Goal: Task Accomplishment & Management: Complete application form

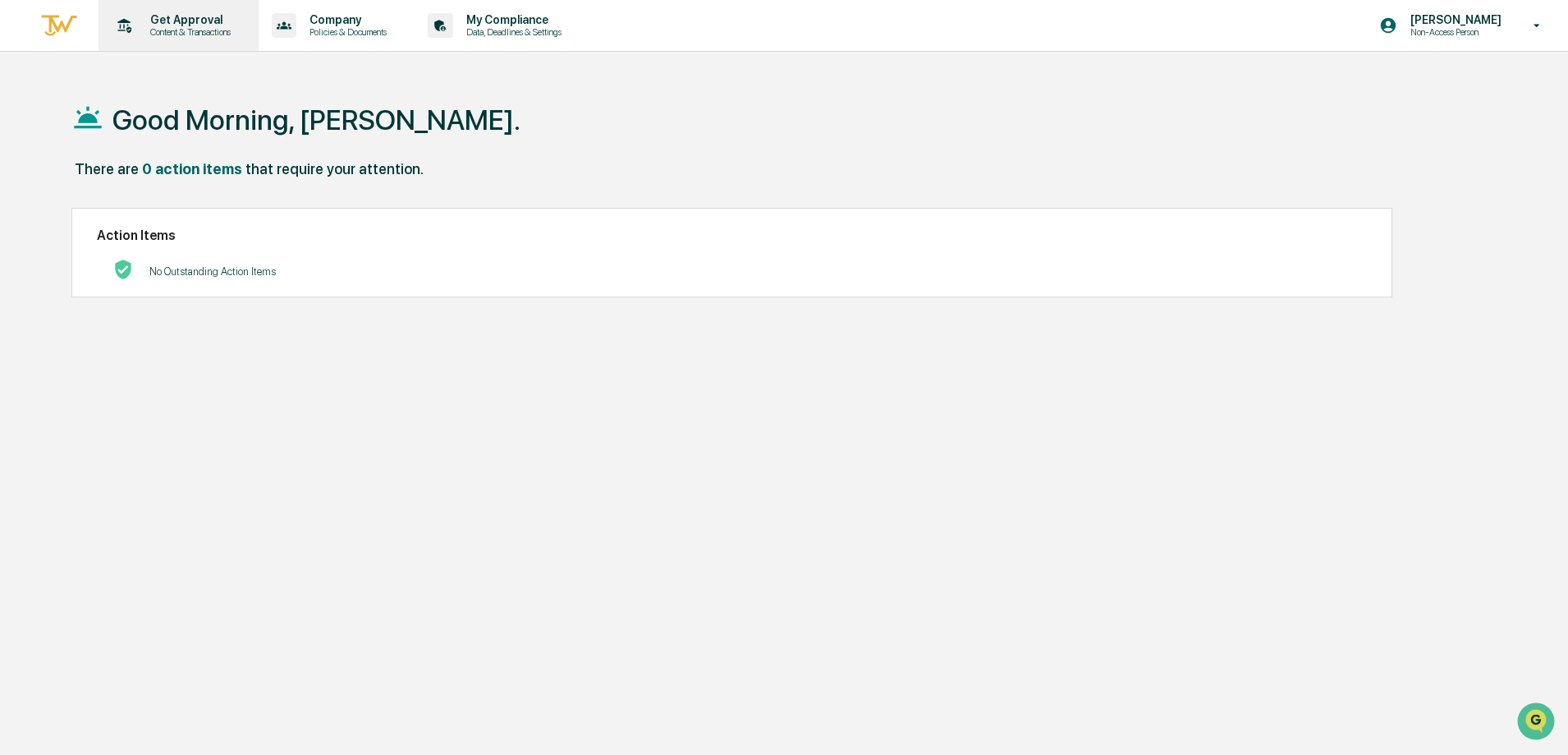
click at [169, 34] on p "Content & Transactions" at bounding box center [187, 32] width 102 height 11
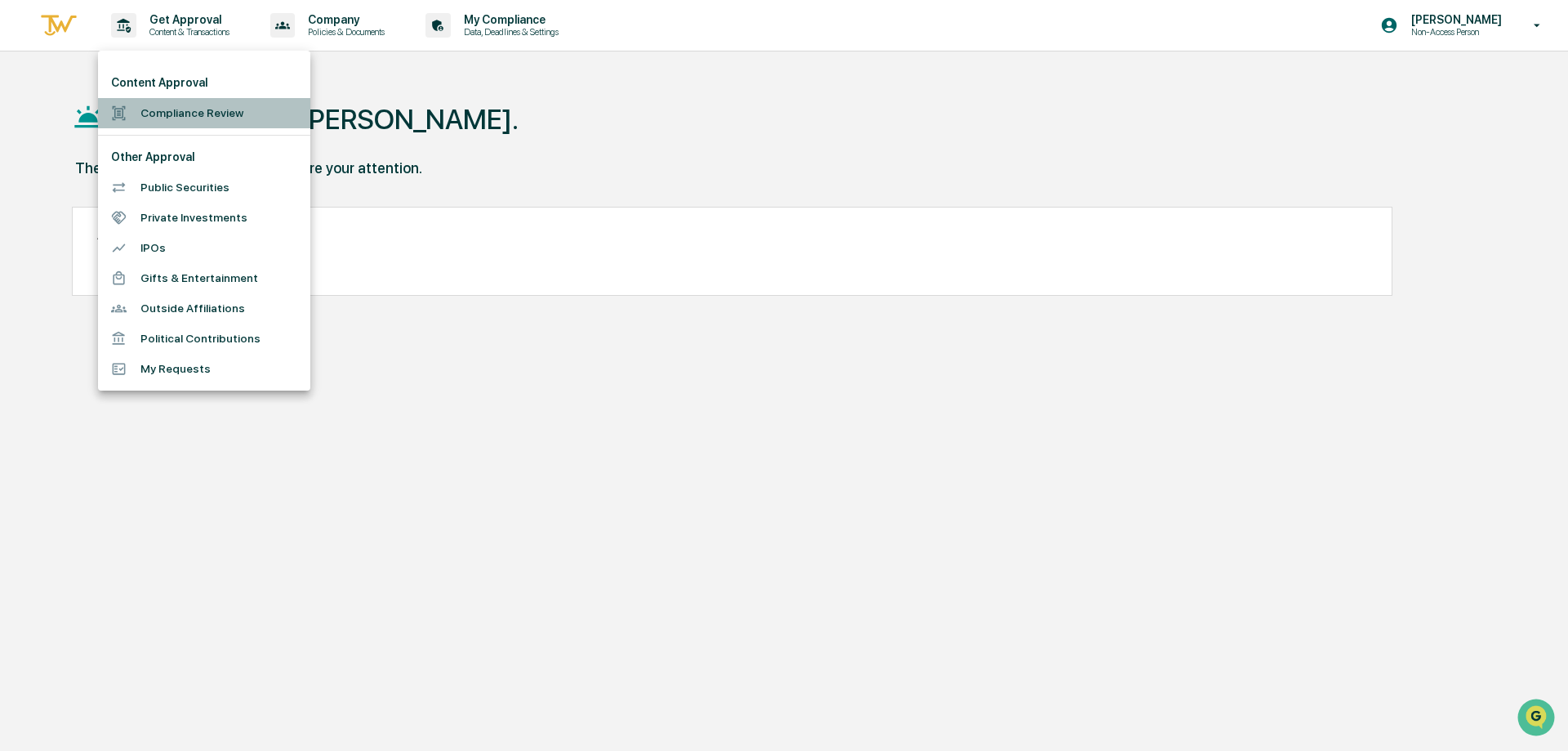
click at [176, 107] on li "Compliance Review" at bounding box center [204, 113] width 212 height 31
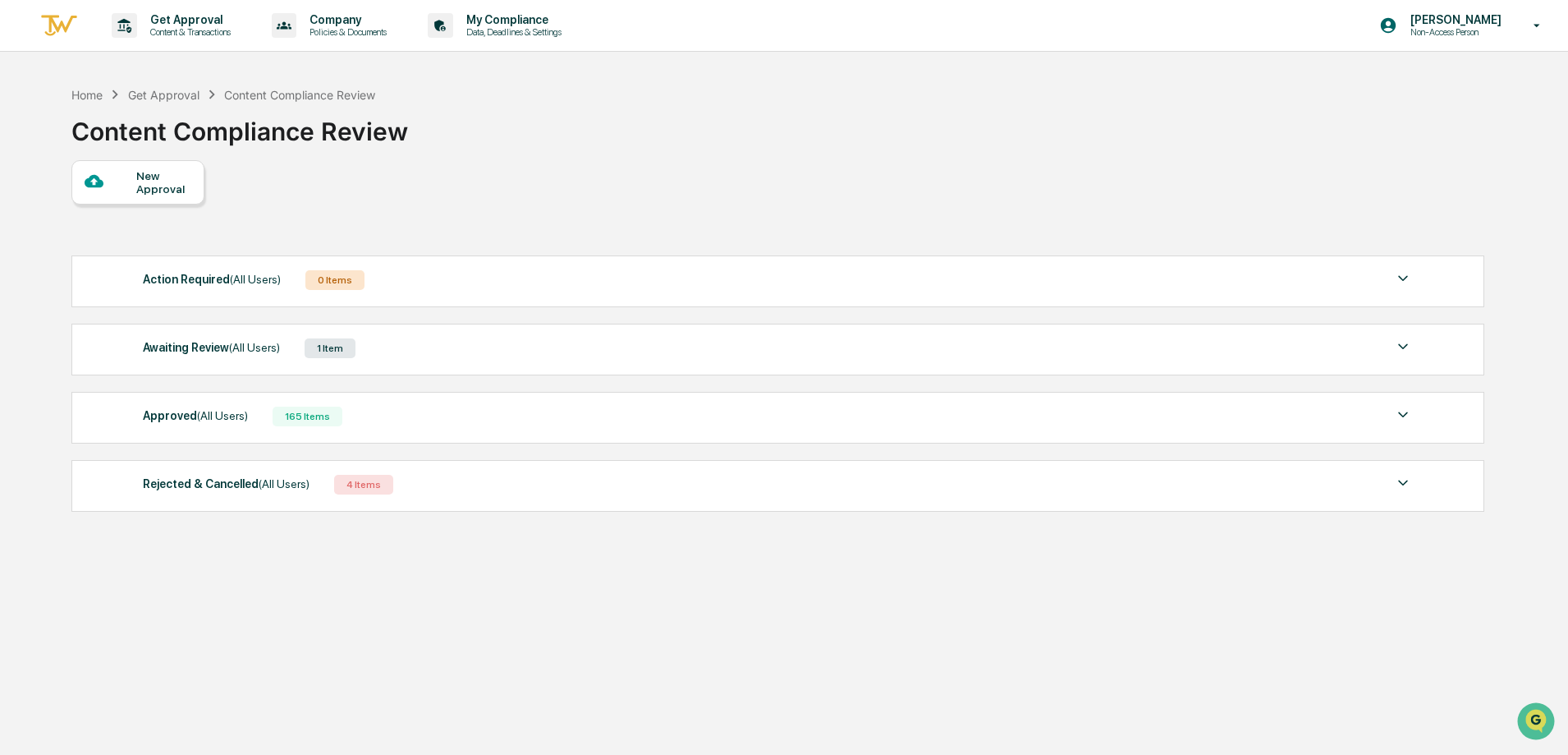
click at [172, 281] on div "Action Required (All Users)" at bounding box center [212, 279] width 138 height 21
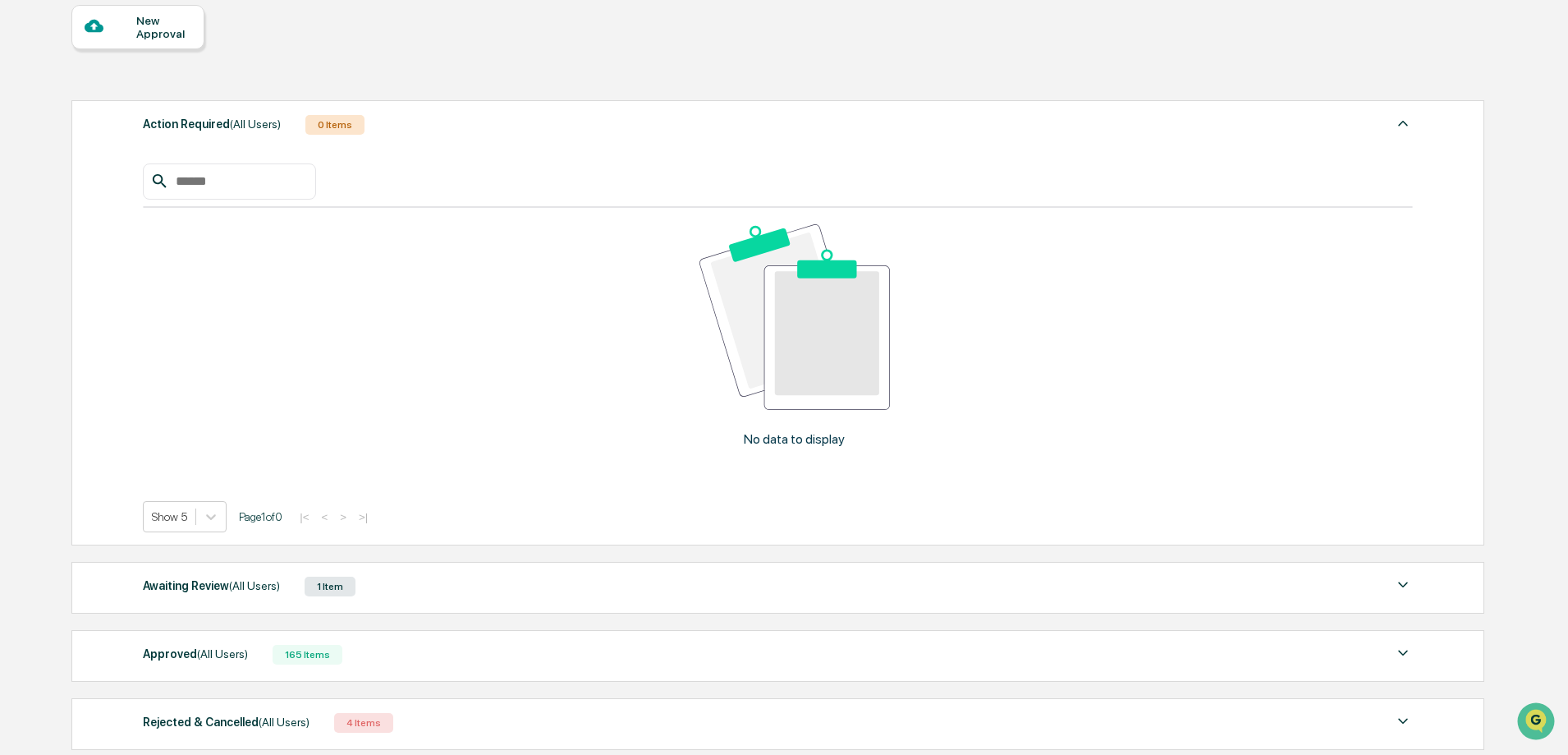
scroll to position [300, 0]
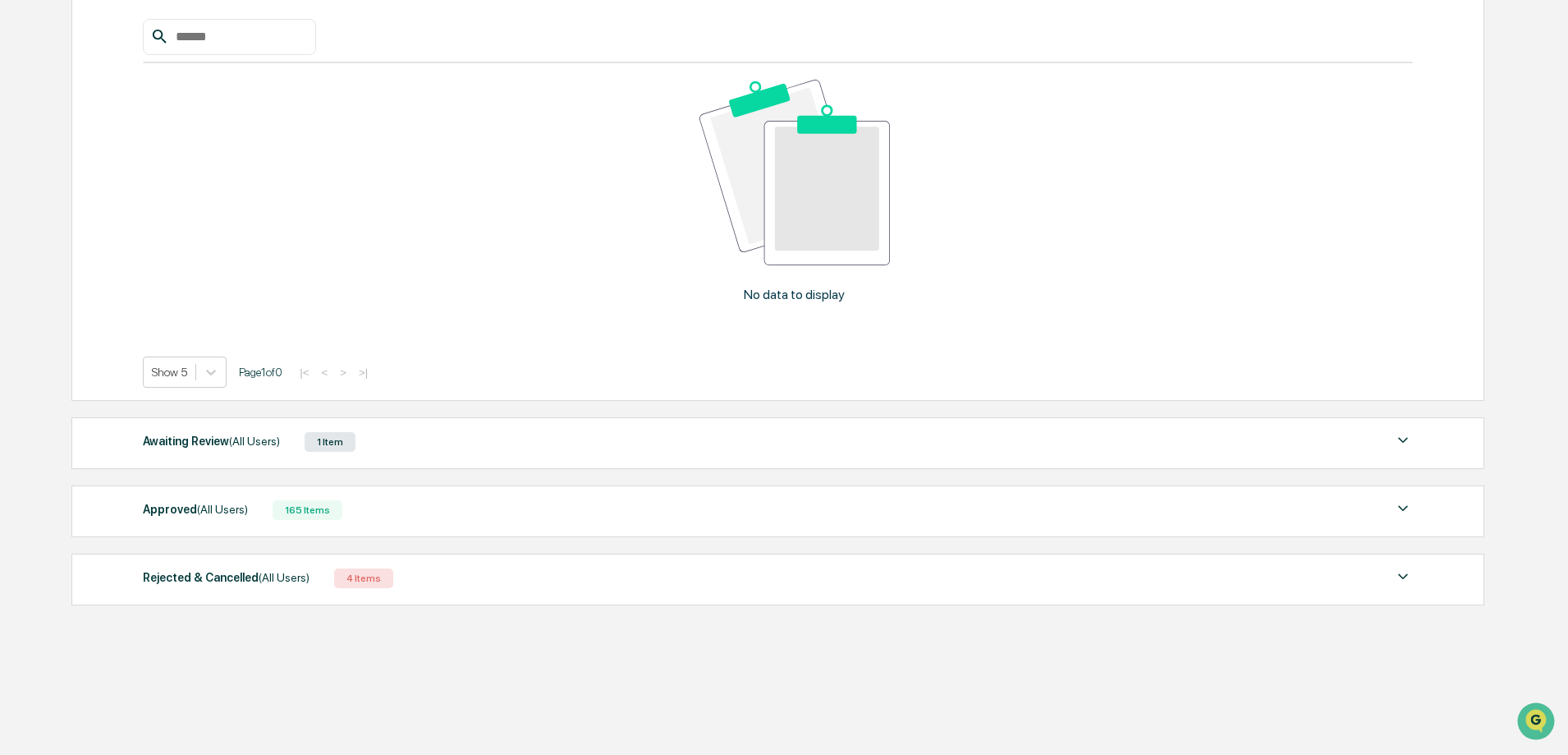
click at [235, 512] on span "(All Users)" at bounding box center [222, 509] width 51 height 13
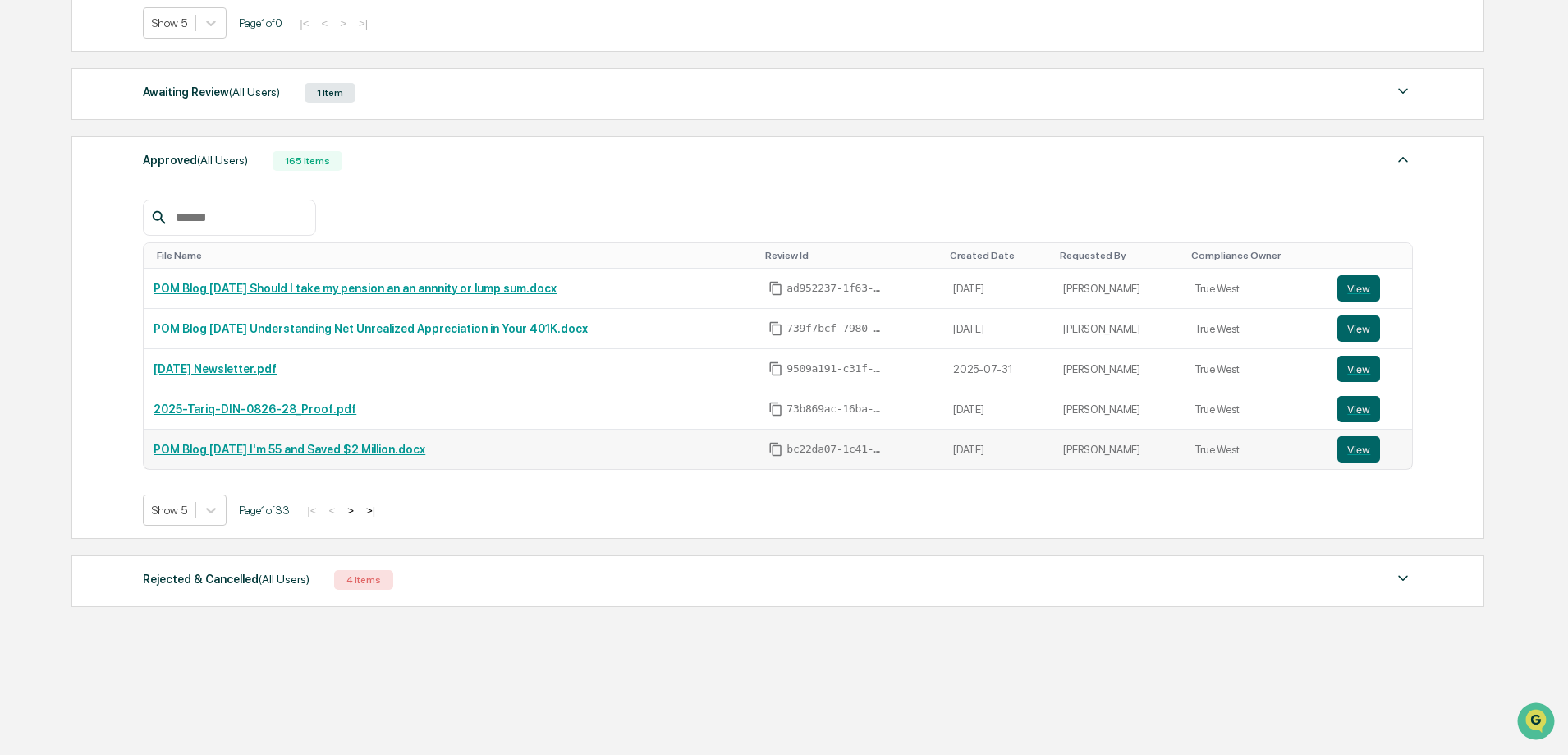
scroll to position [651, 0]
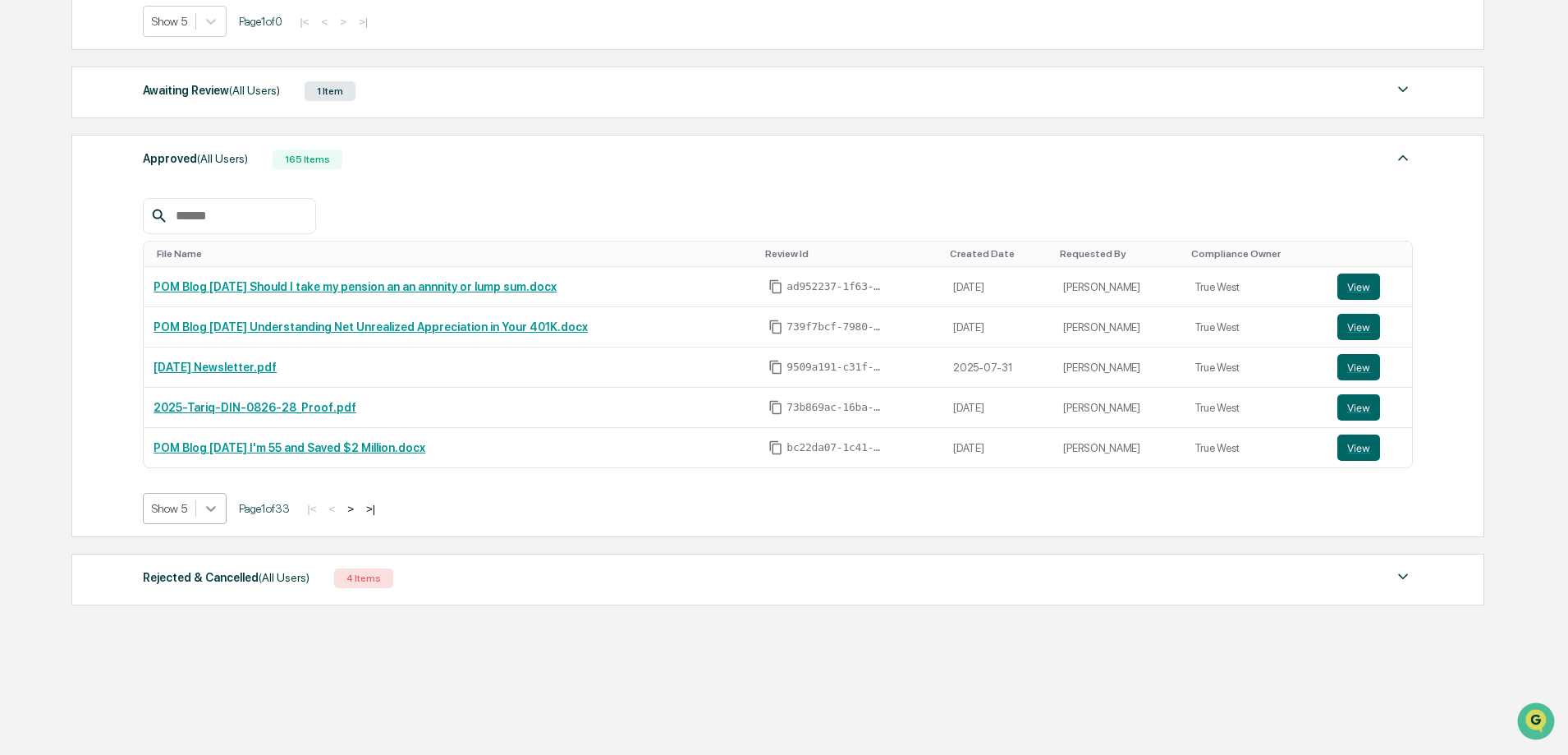
click at [211, 515] on icon at bounding box center [212, 508] width 17 height 17
click at [190, 662] on div "Show 100" at bounding box center [185, 652] width 85 height 26
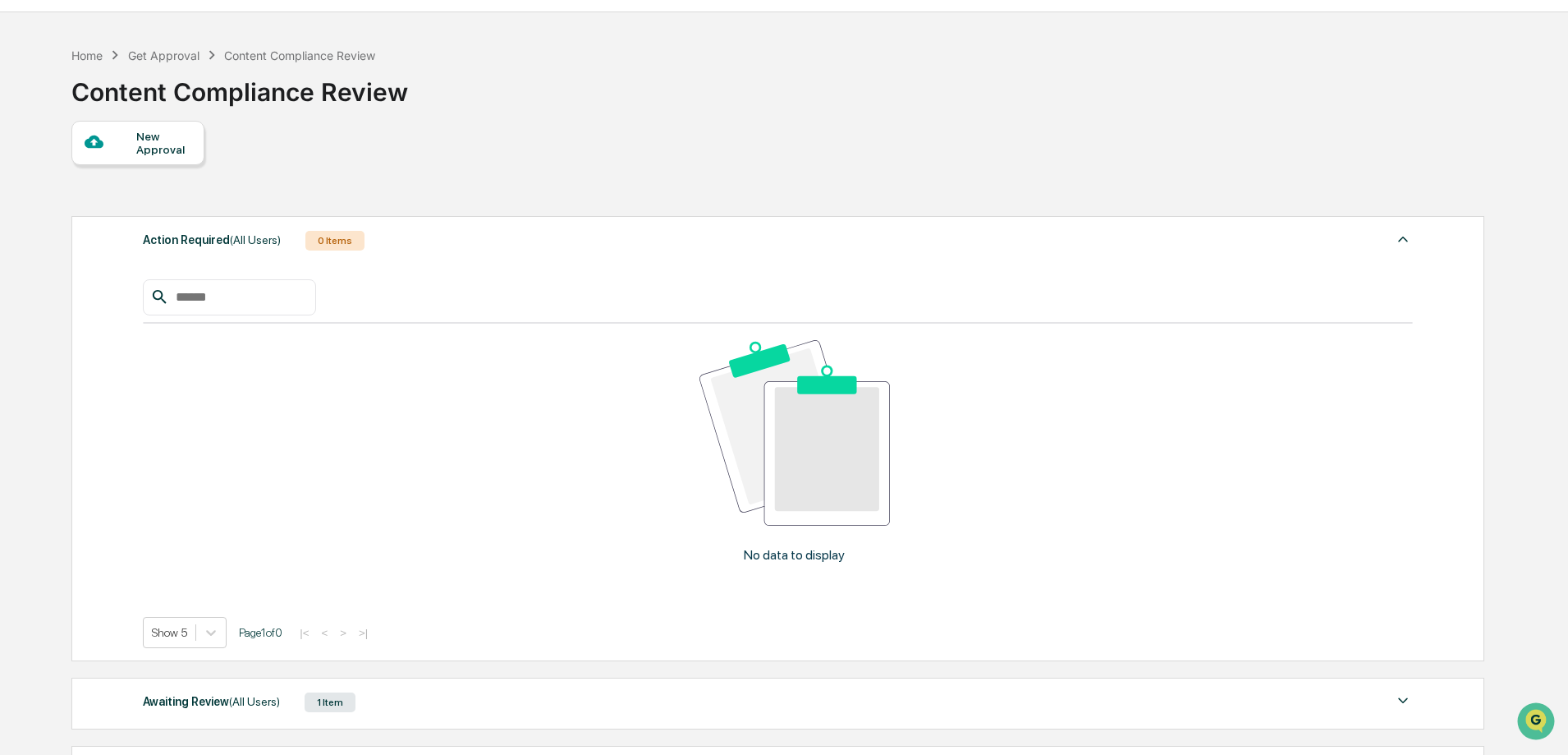
scroll to position [0, 0]
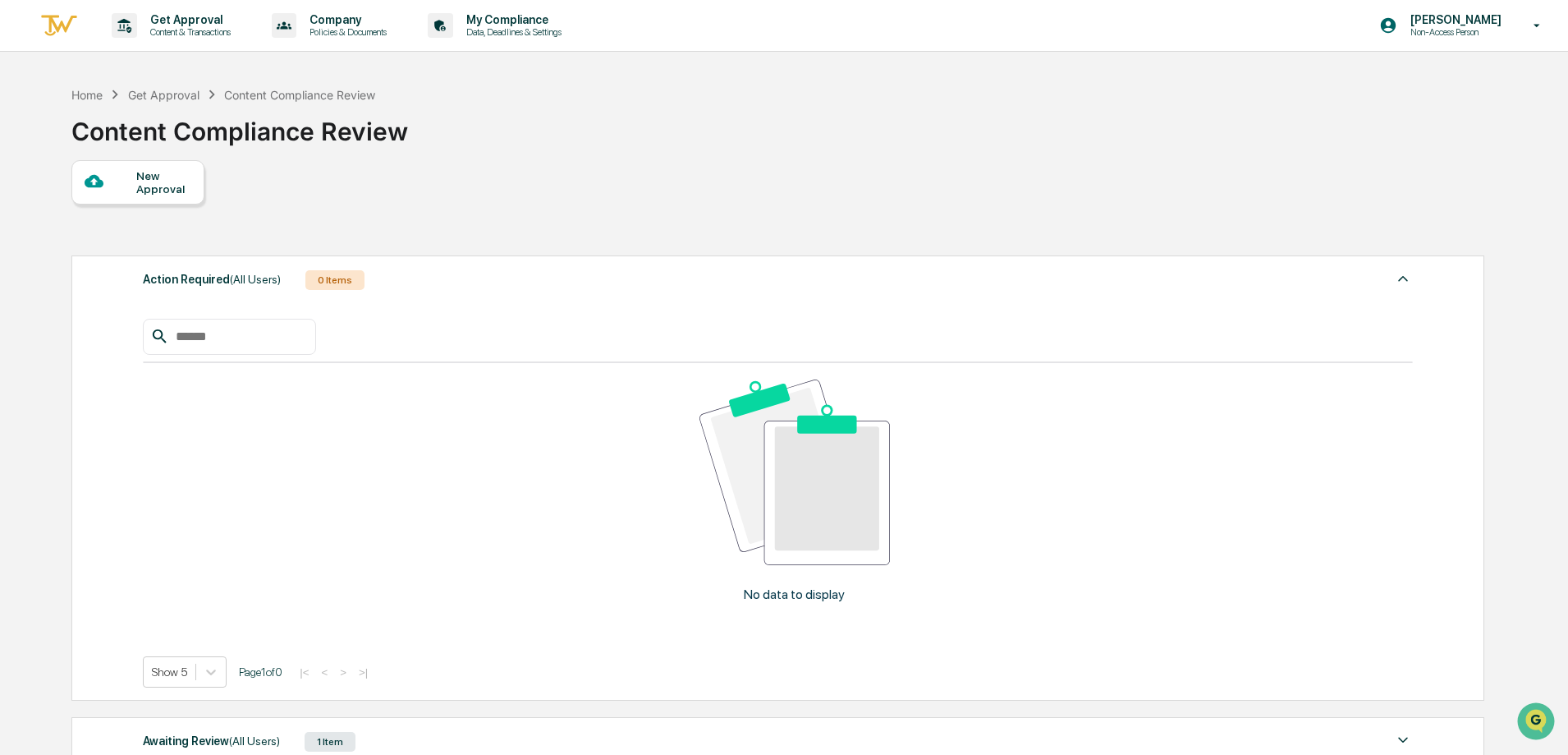
click at [144, 176] on div "New Approval" at bounding box center [163, 182] width 55 height 26
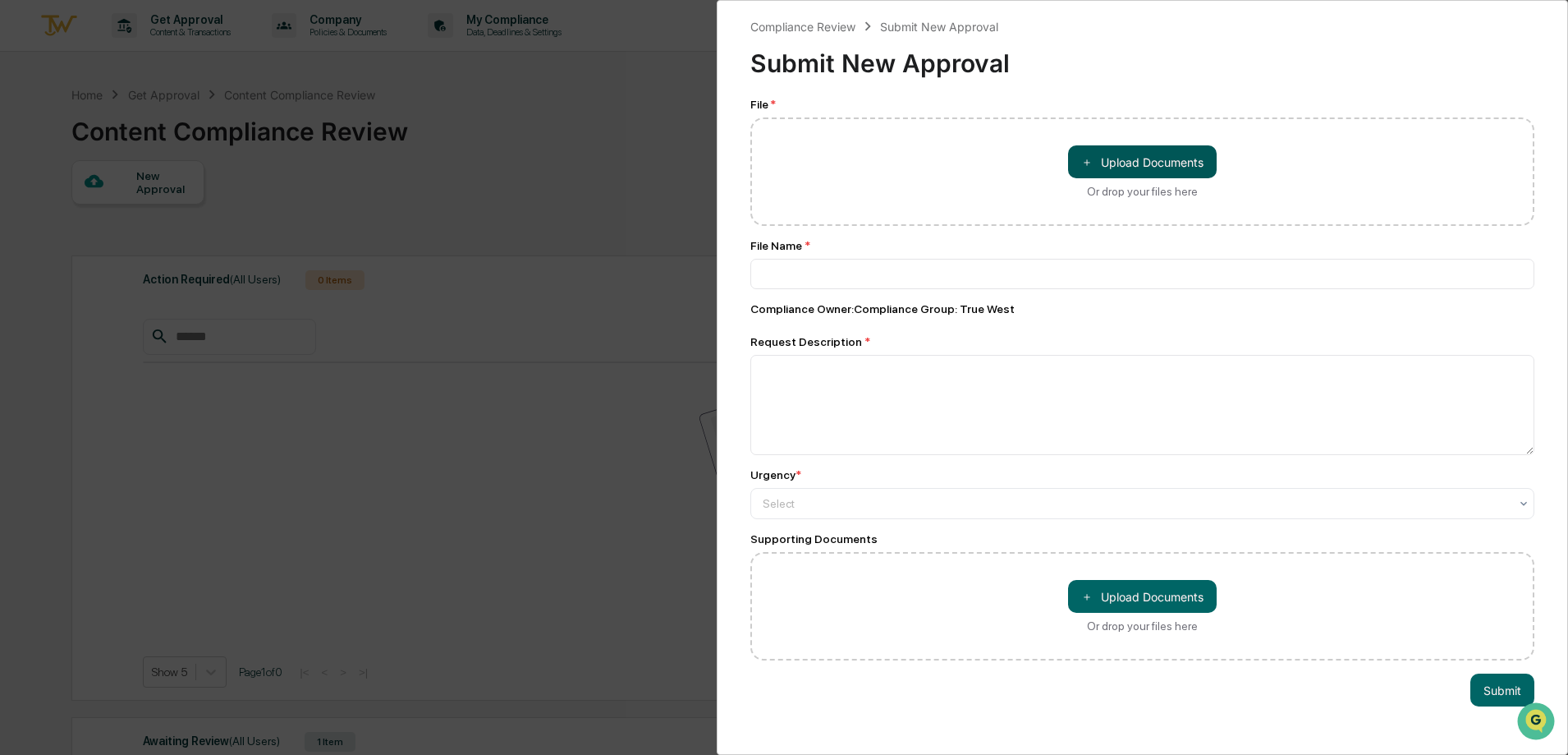
click at [1179, 153] on button "＋ Upload Documents" at bounding box center [1142, 161] width 148 height 33
type input "**********"
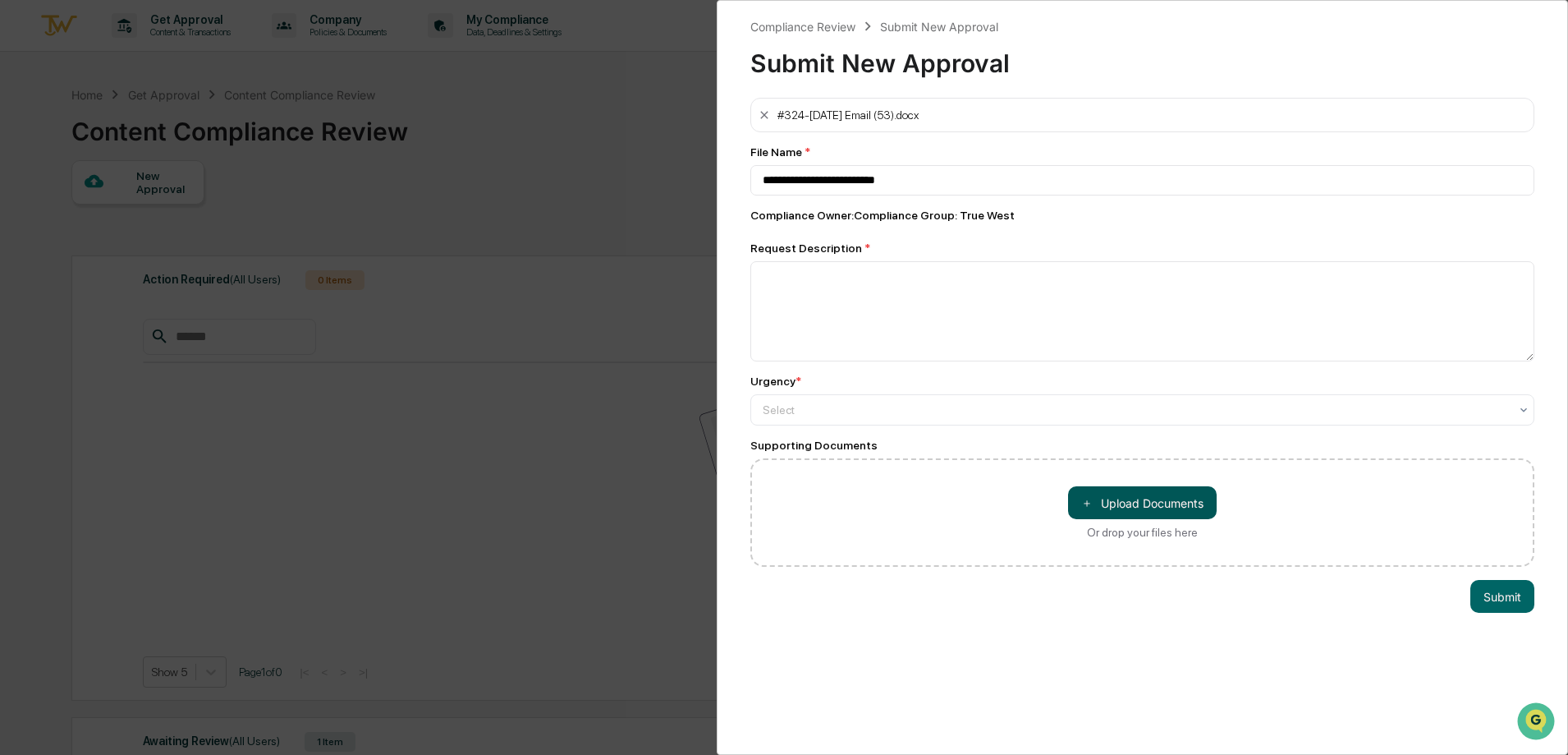
click at [1139, 501] on button "＋ Upload Documents" at bounding box center [1142, 501] width 148 height 33
click at [1105, 502] on button "＋ Upload Documents" at bounding box center [1142, 501] width 148 height 33
click at [1086, 497] on span "＋" at bounding box center [1087, 502] width 11 height 16
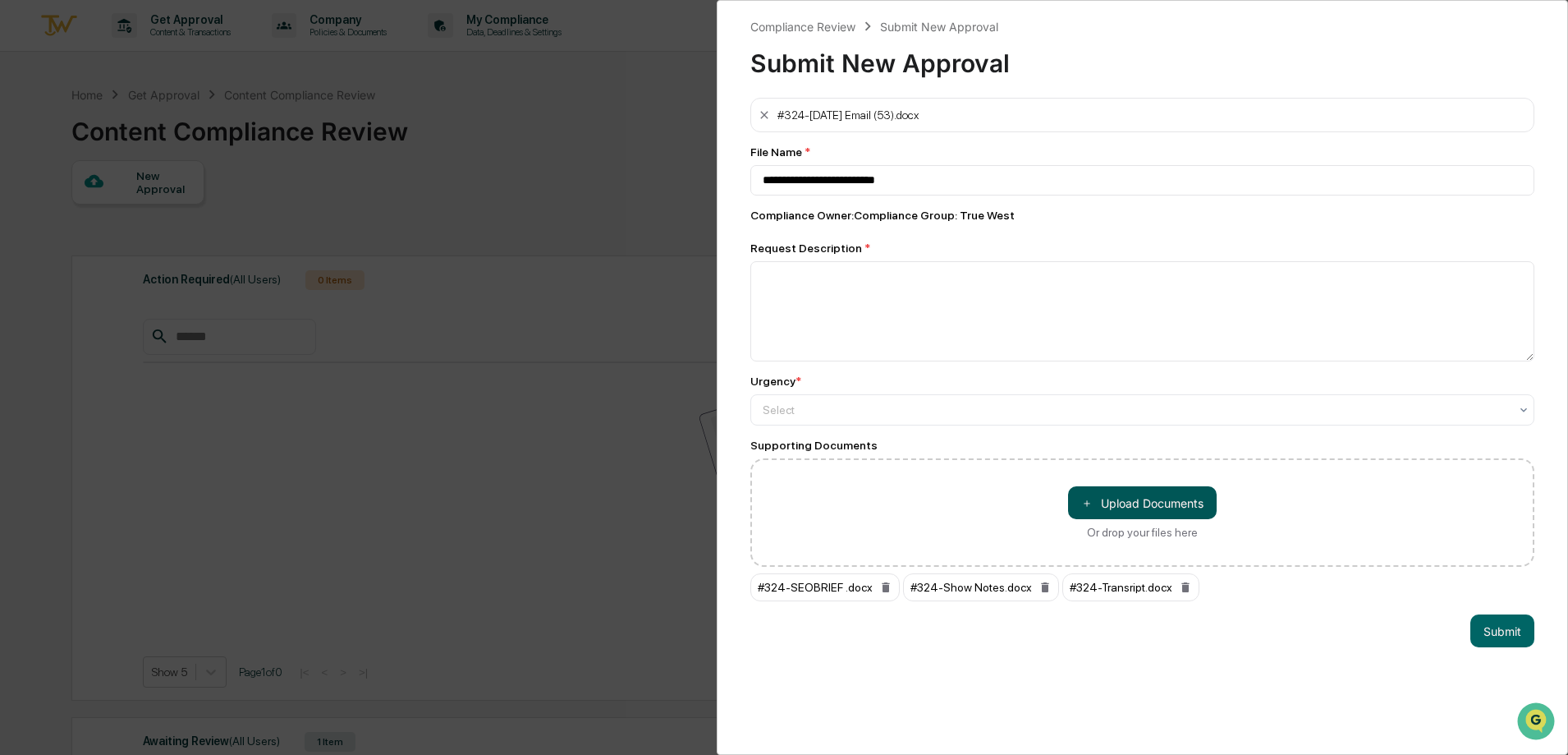
click at [1117, 505] on button "＋ Upload Documents" at bounding box center [1142, 501] width 148 height 33
click at [977, 322] on textarea at bounding box center [1142, 310] width 784 height 100
click at [1100, 335] on textarea at bounding box center [1142, 310] width 784 height 100
click at [1095, 335] on textarea at bounding box center [1142, 310] width 784 height 100
type textarea "**********"
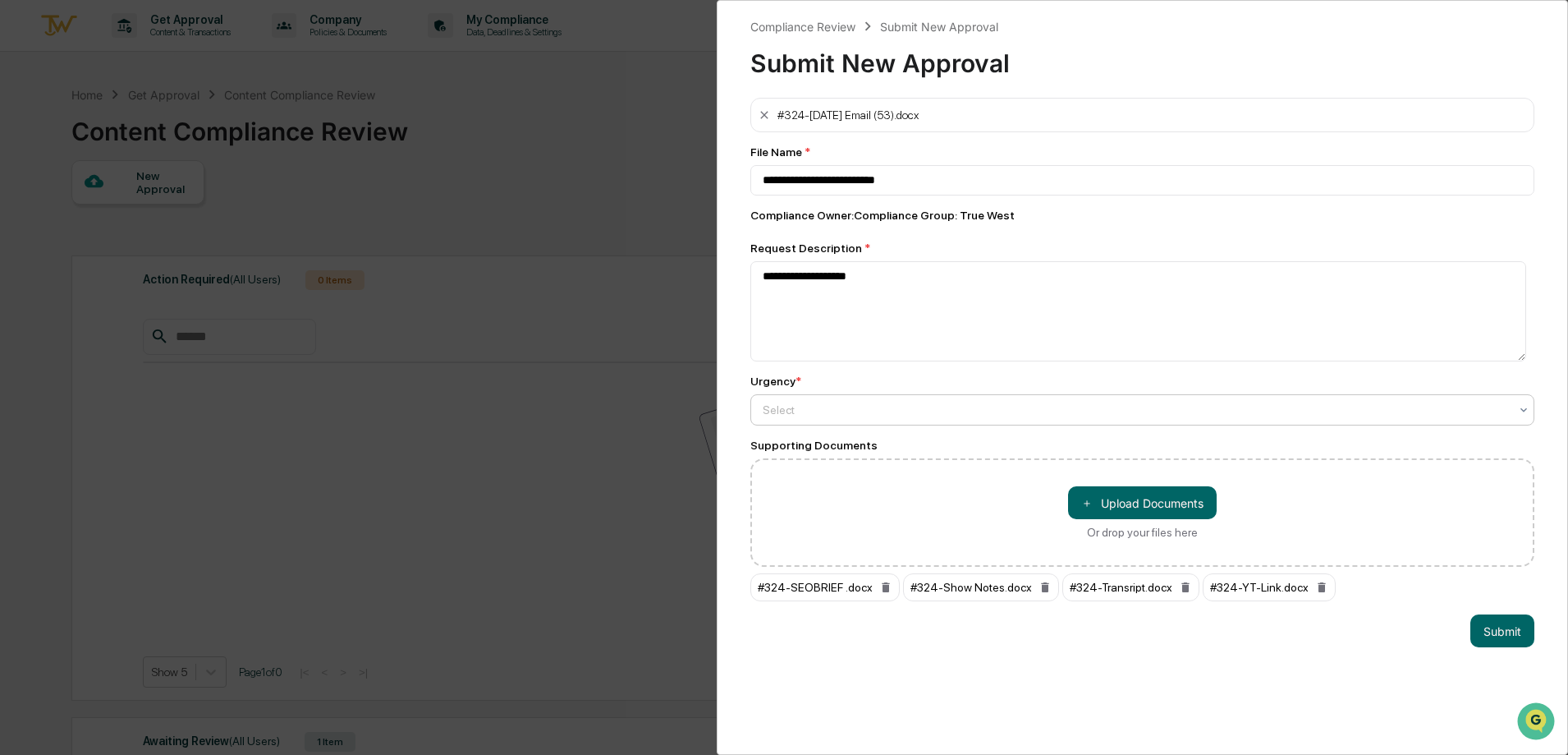
click at [834, 417] on div at bounding box center [1135, 410] width 747 height 17
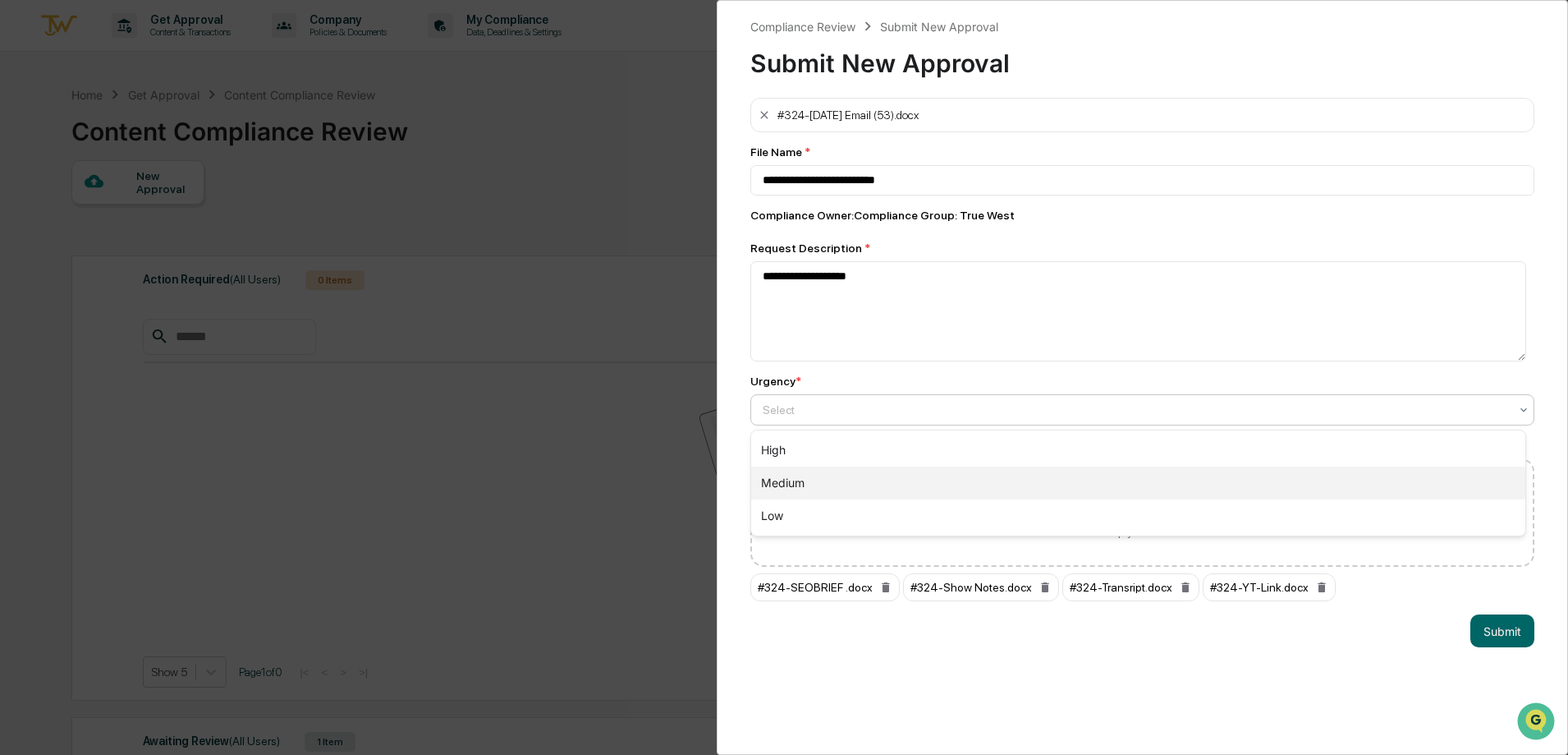
click at [836, 485] on div "Medium" at bounding box center [1138, 482] width 775 height 33
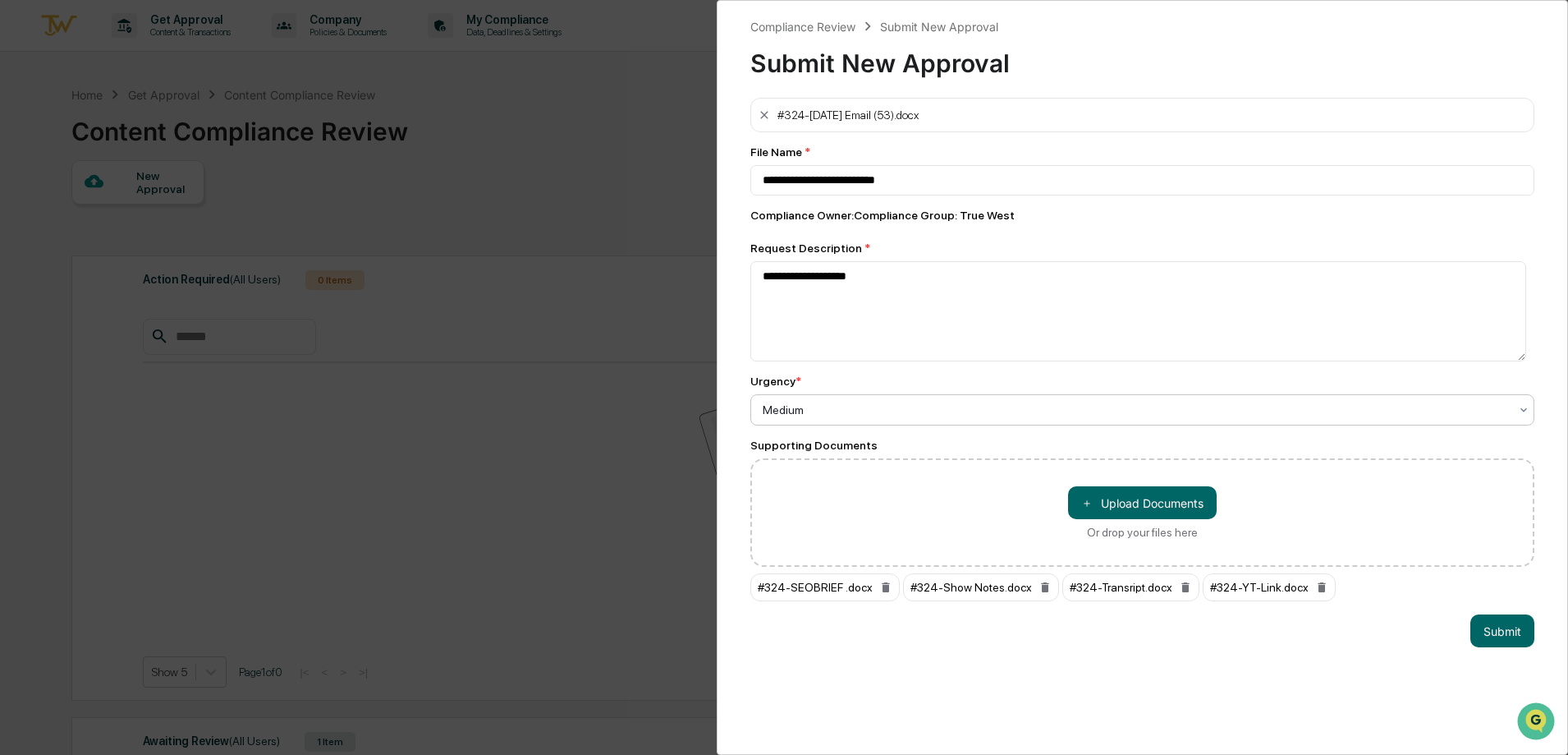
drag, startPoint x: 920, startPoint y: 400, endPoint x: 920, endPoint y: 409, distance: 9.0
click at [920, 403] on div "Medium" at bounding box center [1136, 409] width 763 height 23
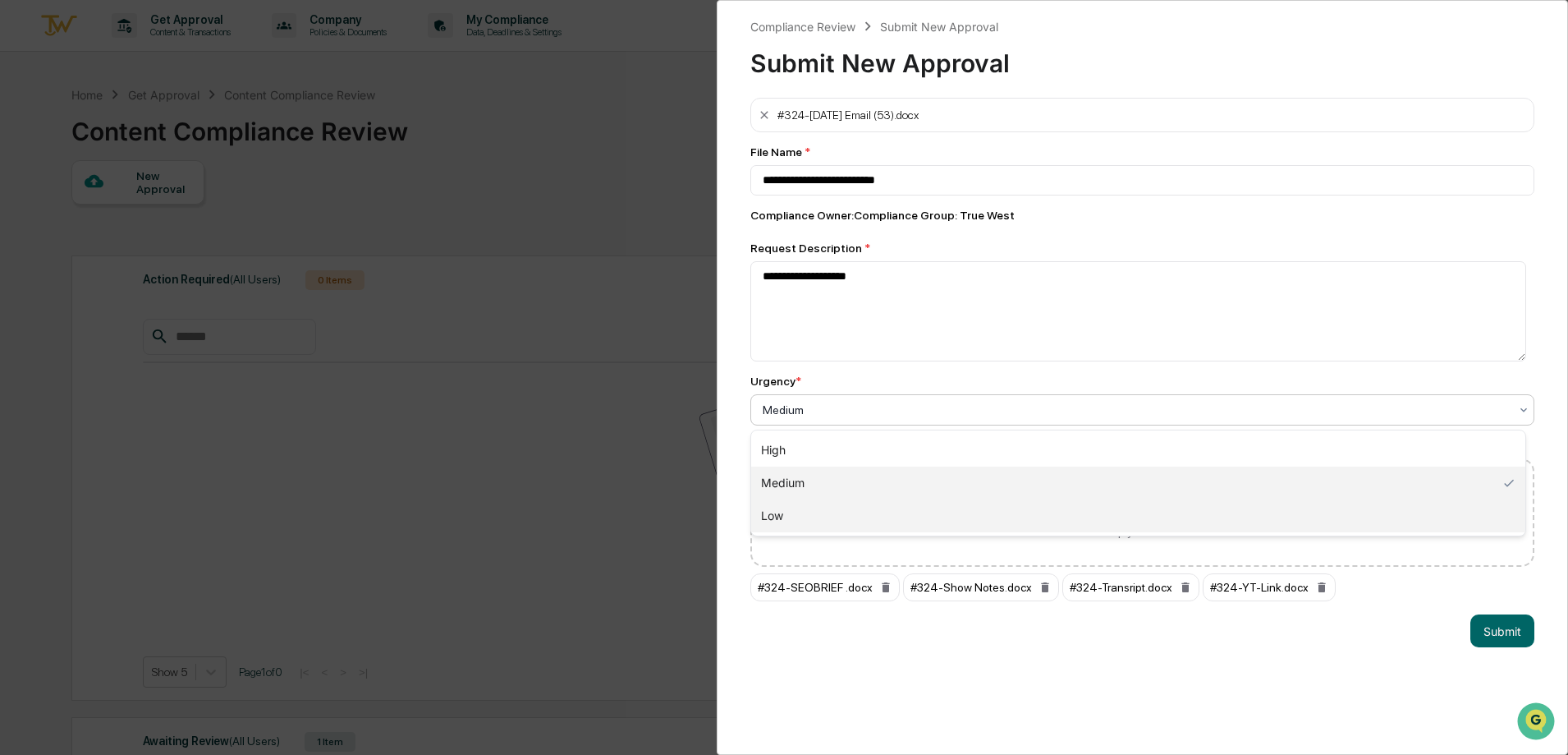
click at [902, 514] on div "Low" at bounding box center [1138, 515] width 775 height 33
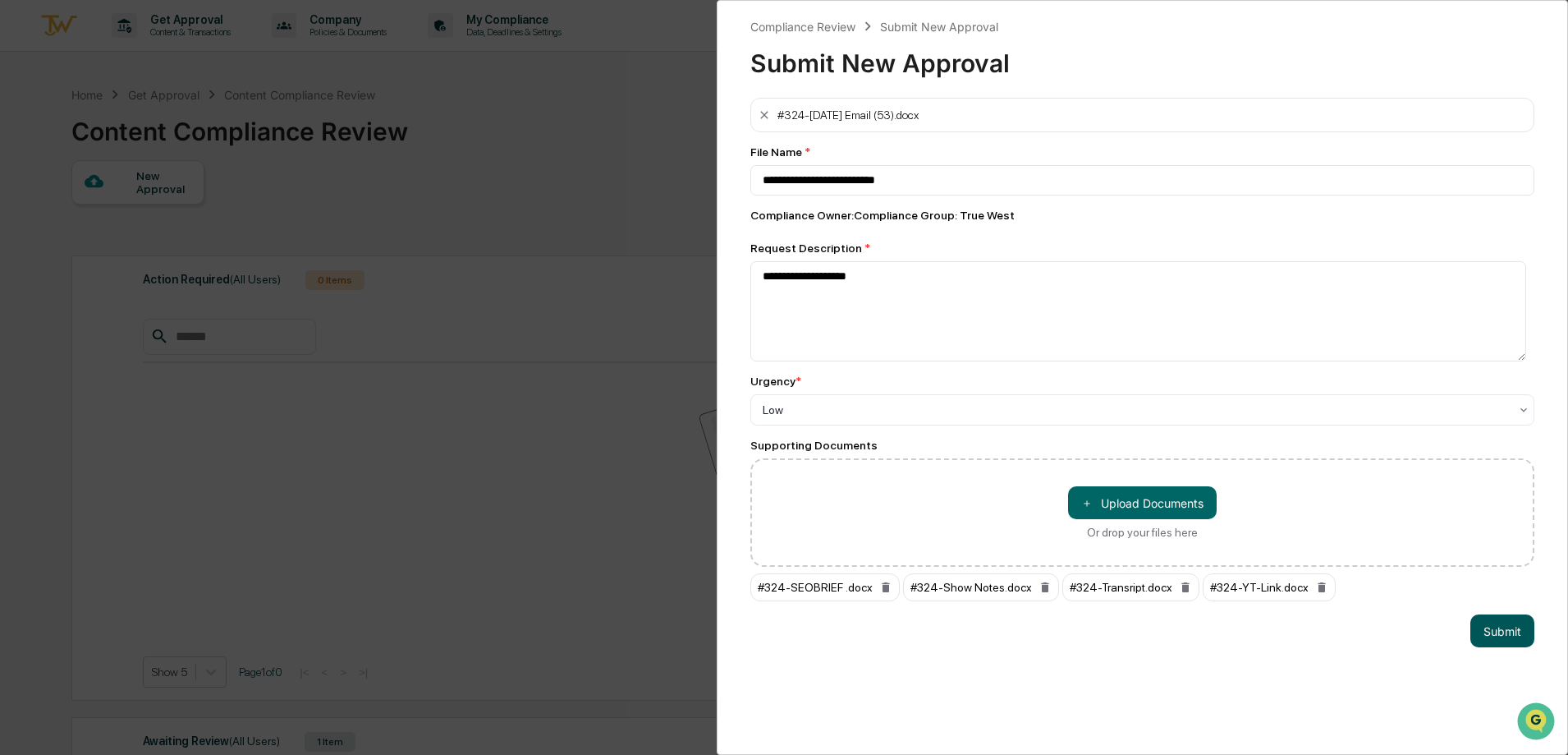
click at [1479, 630] on button "Submit" at bounding box center [1503, 630] width 64 height 33
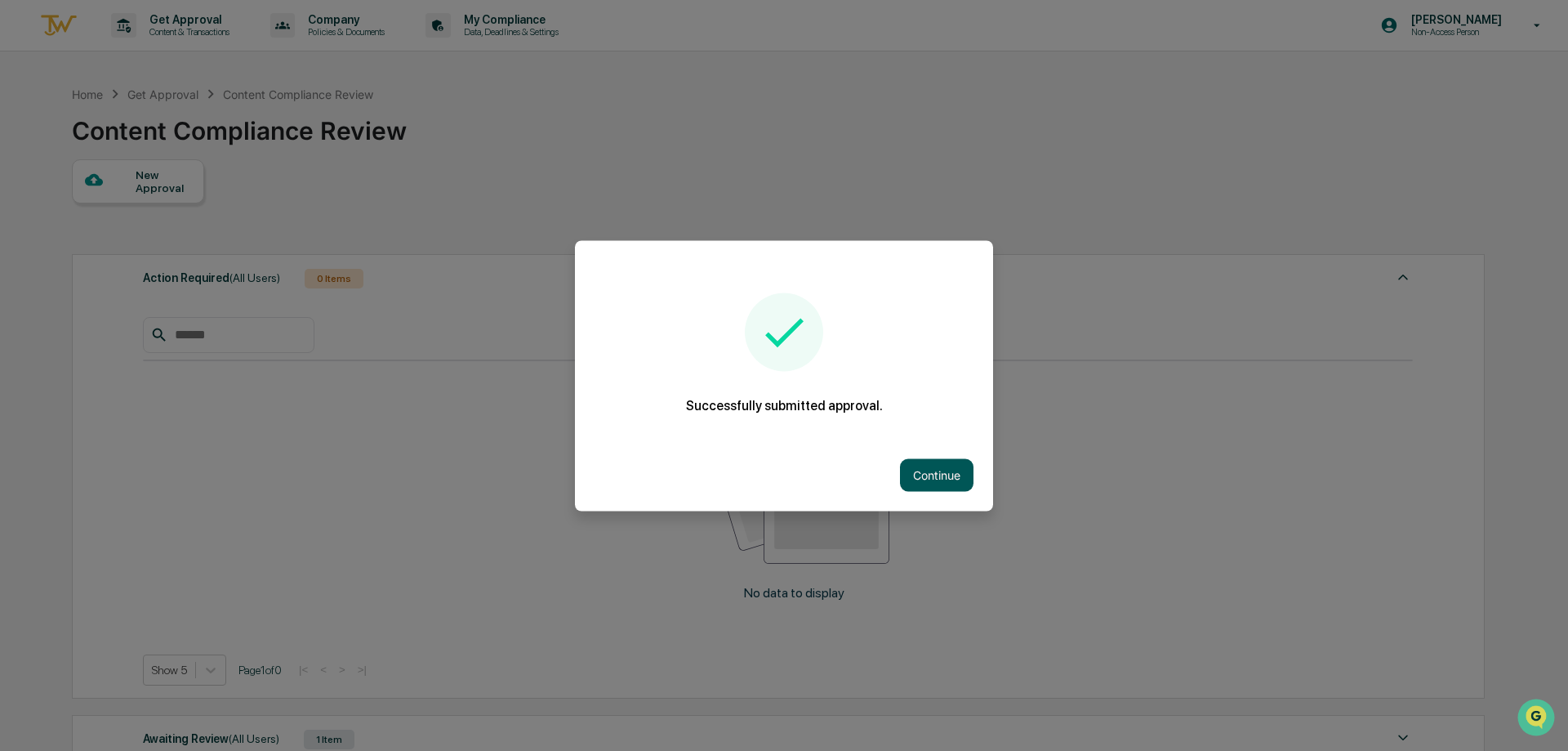
click at [916, 464] on button "Continue" at bounding box center [937, 474] width 73 height 32
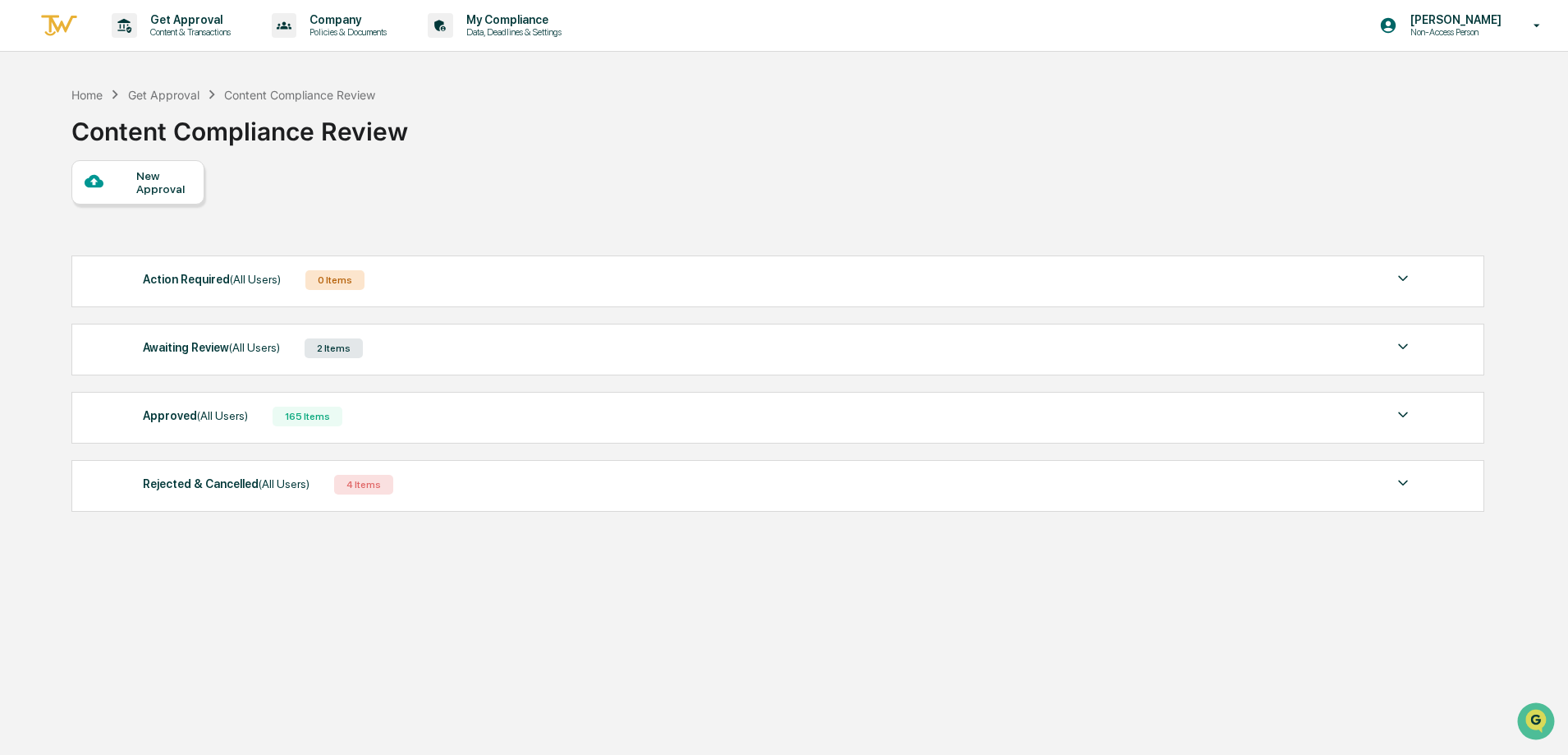
click at [134, 185] on div at bounding box center [110, 182] width 51 height 21
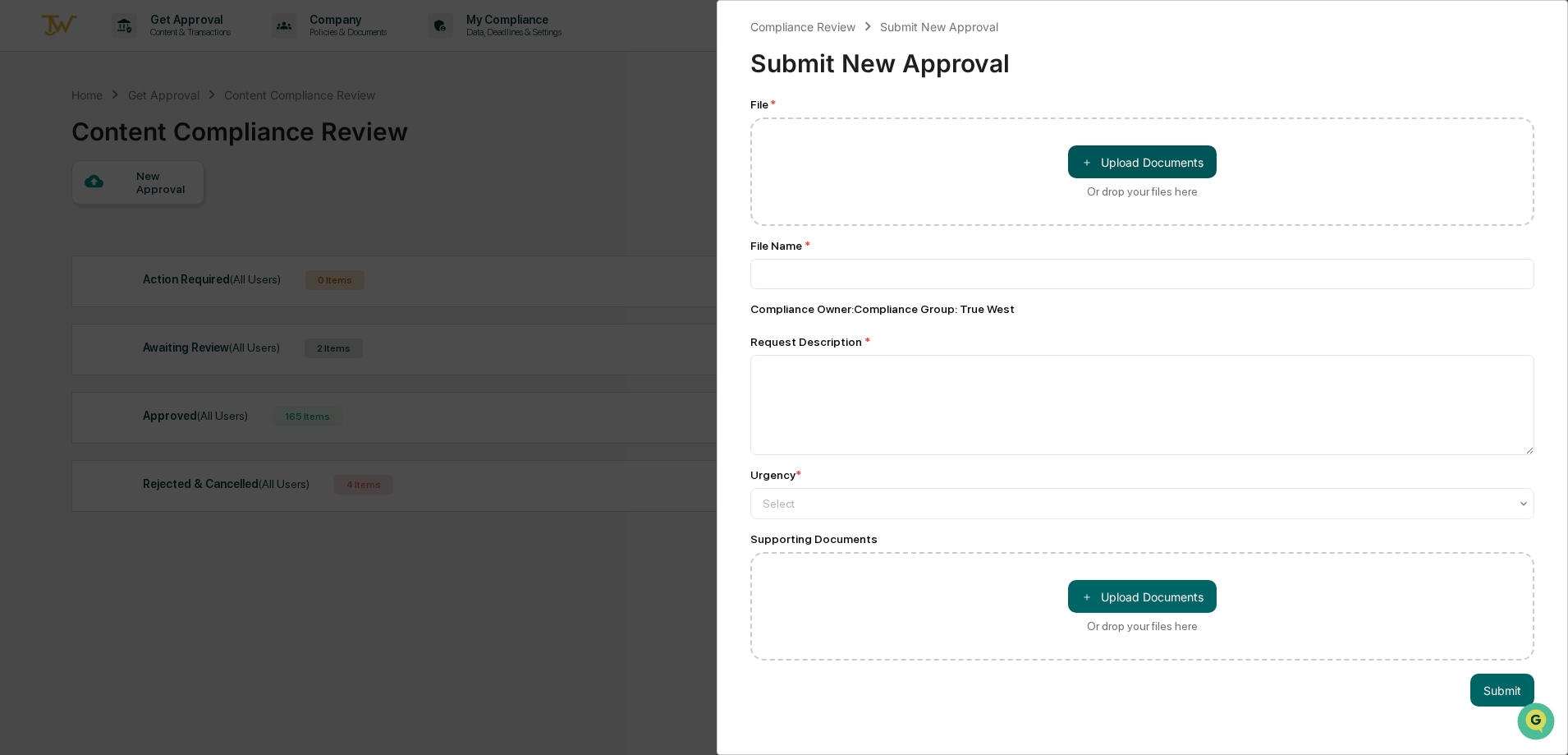
click at [1072, 173] on button "＋ Upload Documents" at bounding box center [1142, 161] width 148 height 33
type input "**********"
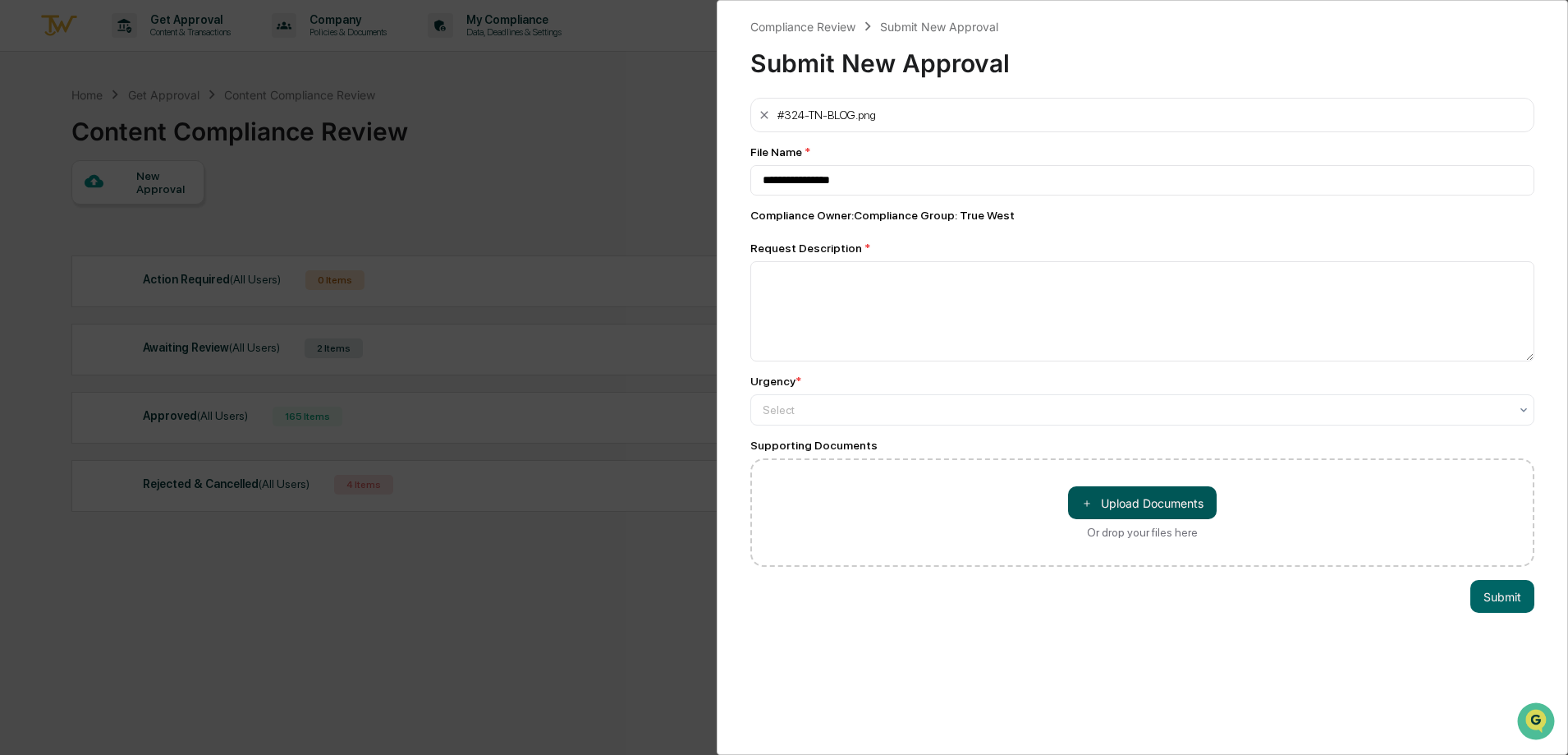
click at [1140, 503] on button "＋ Upload Documents" at bounding box center [1142, 501] width 148 height 33
click at [1176, 504] on button "＋ Upload Documents" at bounding box center [1142, 501] width 148 height 33
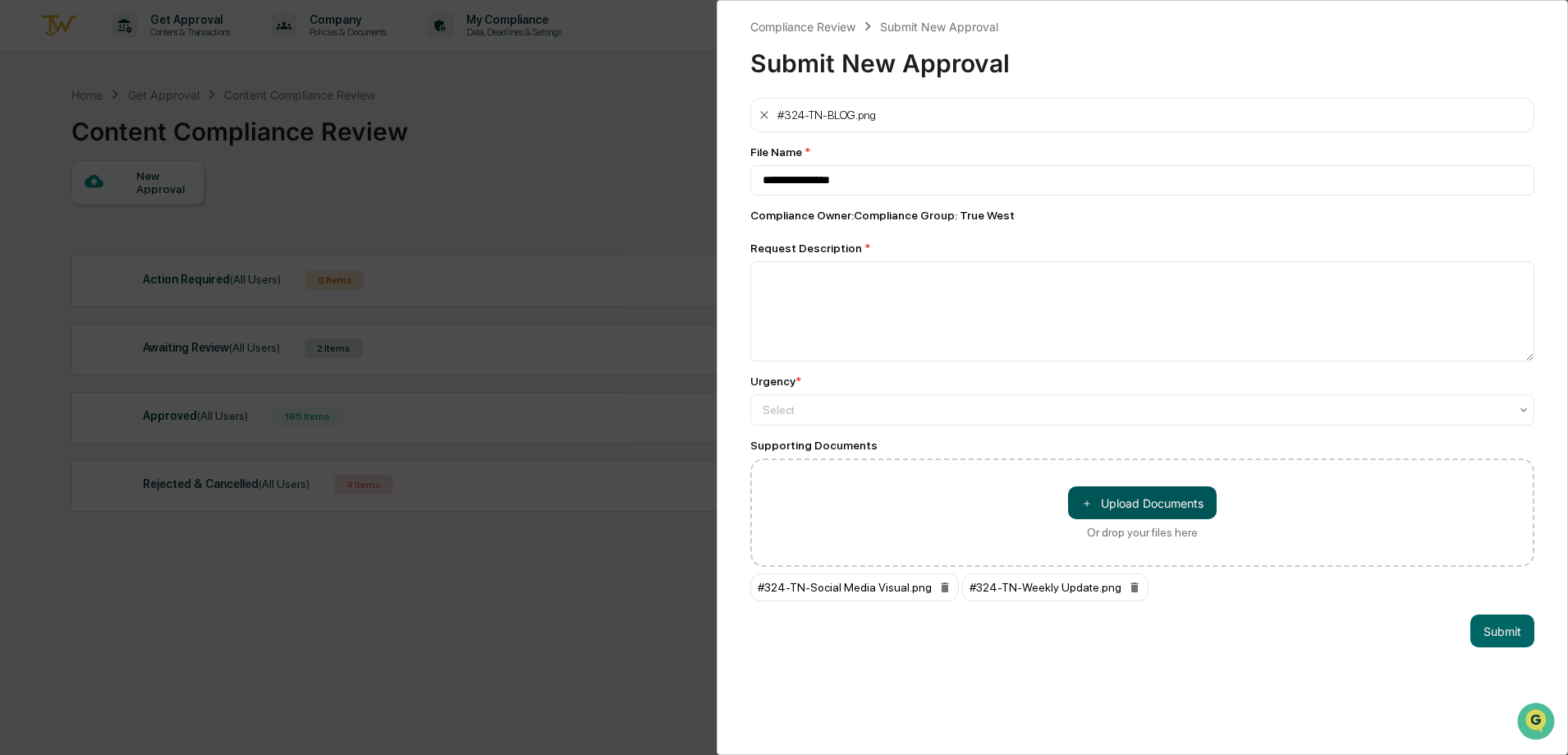
click at [1131, 511] on button "＋ Upload Documents" at bounding box center [1142, 501] width 148 height 33
click at [1151, 508] on button "＋ Upload Documents" at bounding box center [1142, 501] width 148 height 33
click at [953, 330] on textarea at bounding box center [1142, 310] width 784 height 100
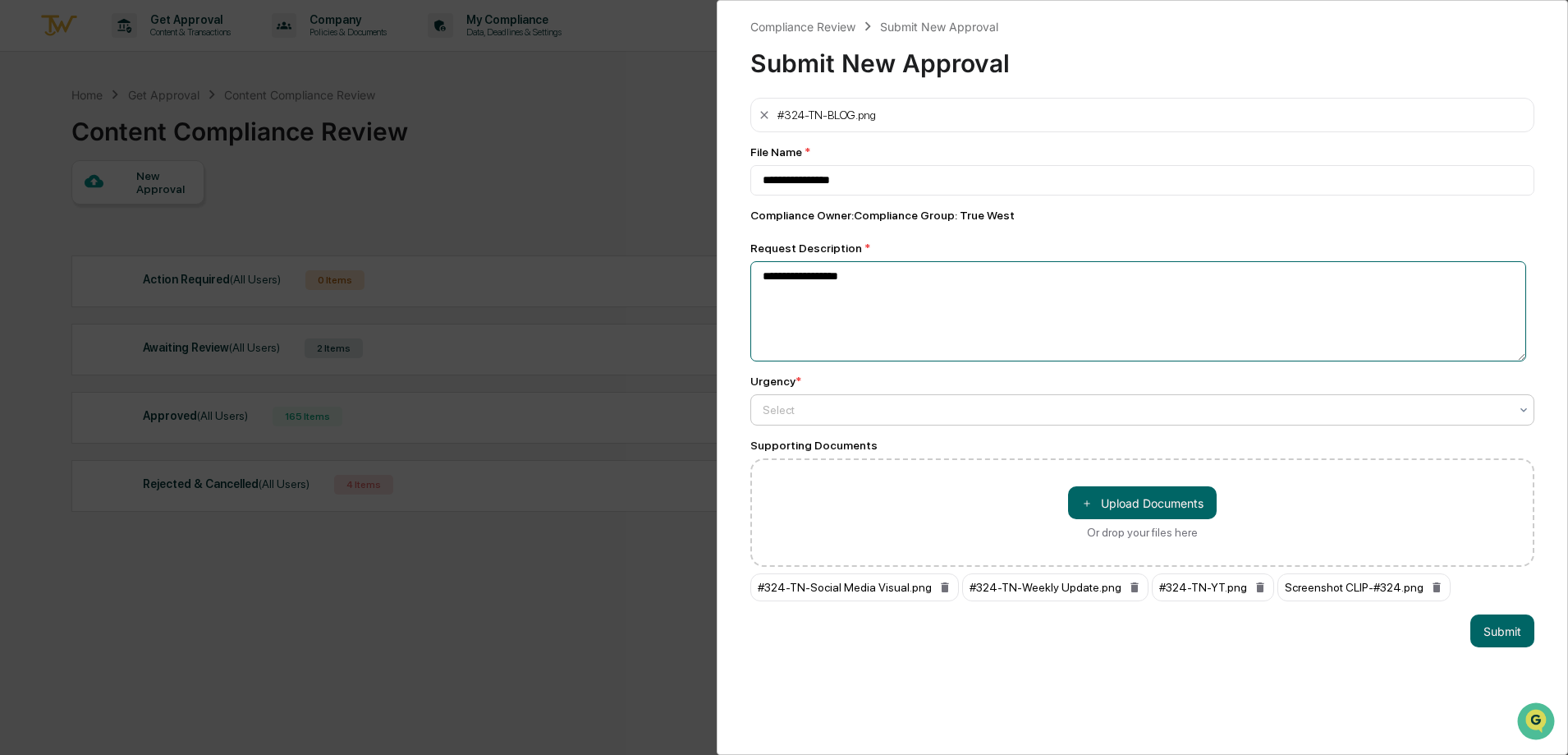
type textarea "**********"
click at [839, 428] on div "**********" at bounding box center [1142, 350] width 784 height 503
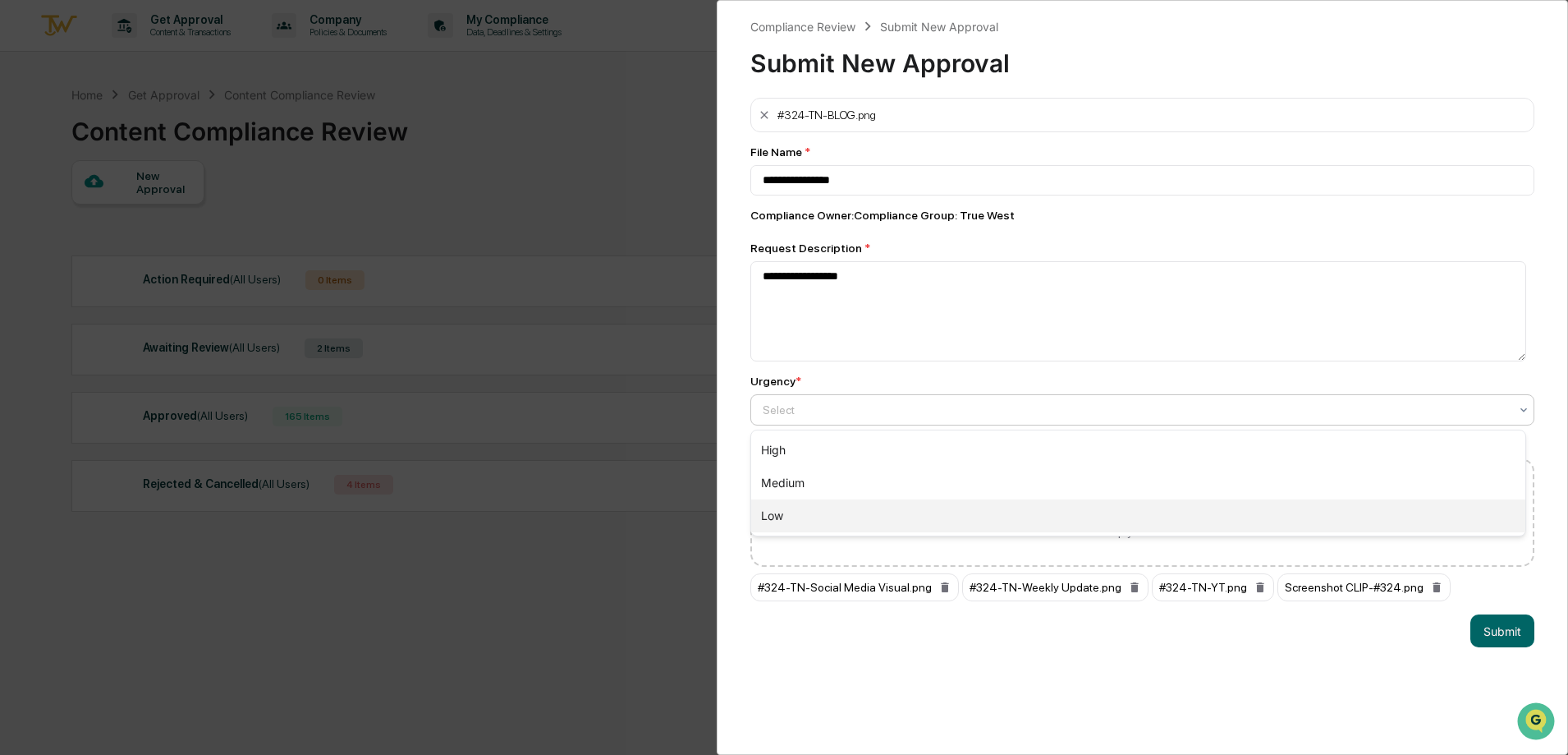
drag, startPoint x: 846, startPoint y: 514, endPoint x: 1176, endPoint y: 610, distance: 343.7
click at [847, 514] on div "Low" at bounding box center [1138, 515] width 775 height 33
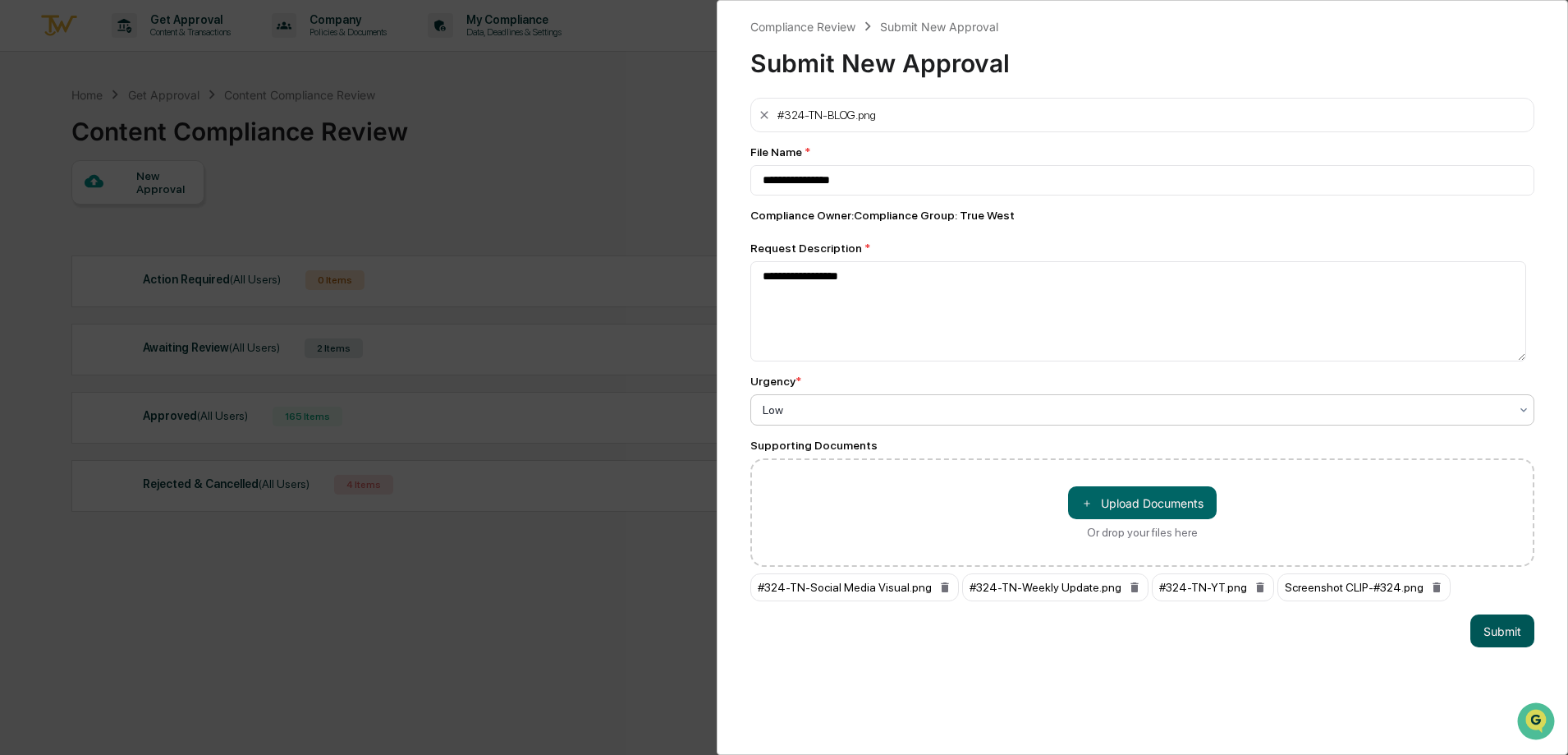
click at [1499, 641] on button "Submit" at bounding box center [1503, 630] width 64 height 33
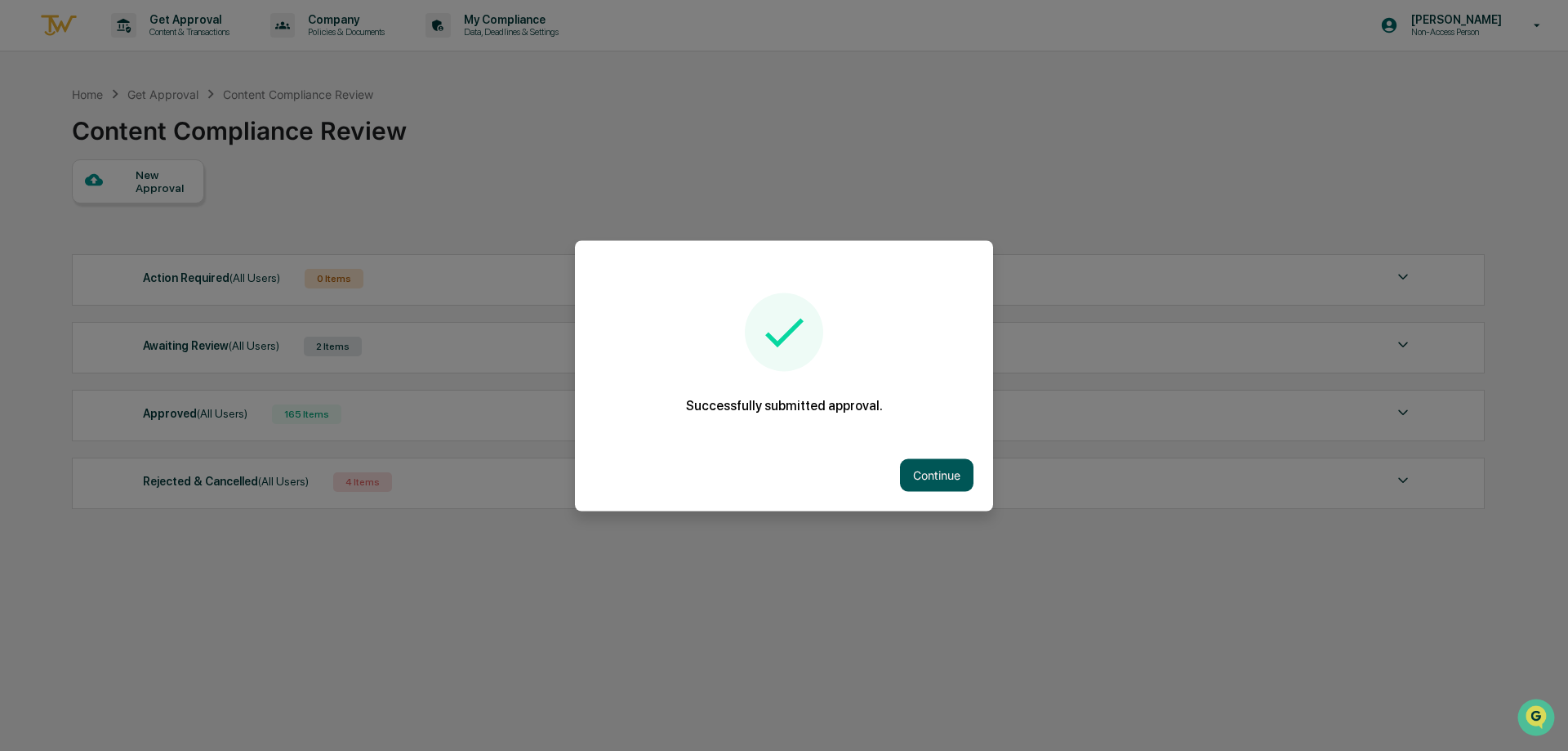
click at [939, 483] on button "Continue" at bounding box center [937, 474] width 73 height 32
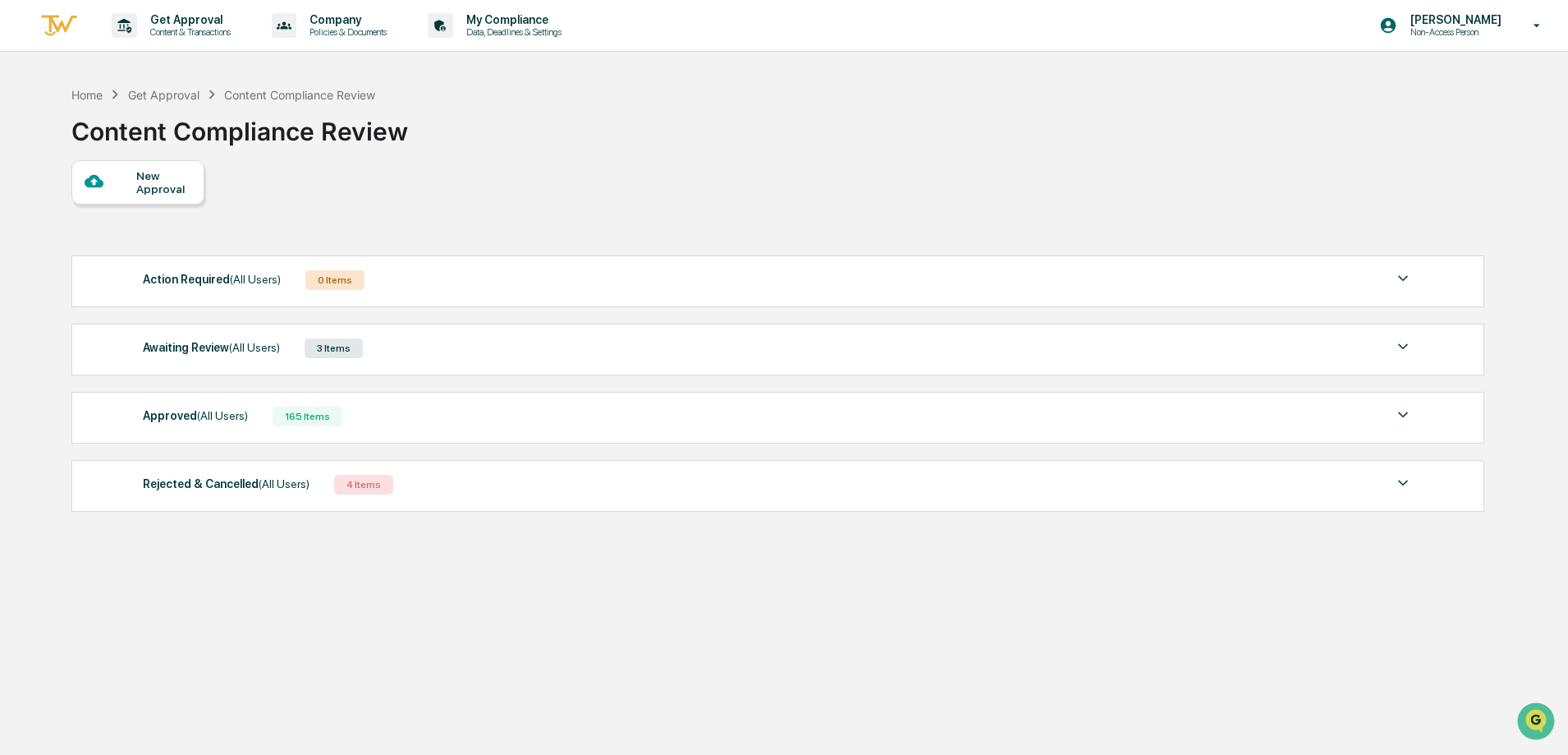
click at [341, 348] on div "3 Items" at bounding box center [334, 348] width 59 height 20
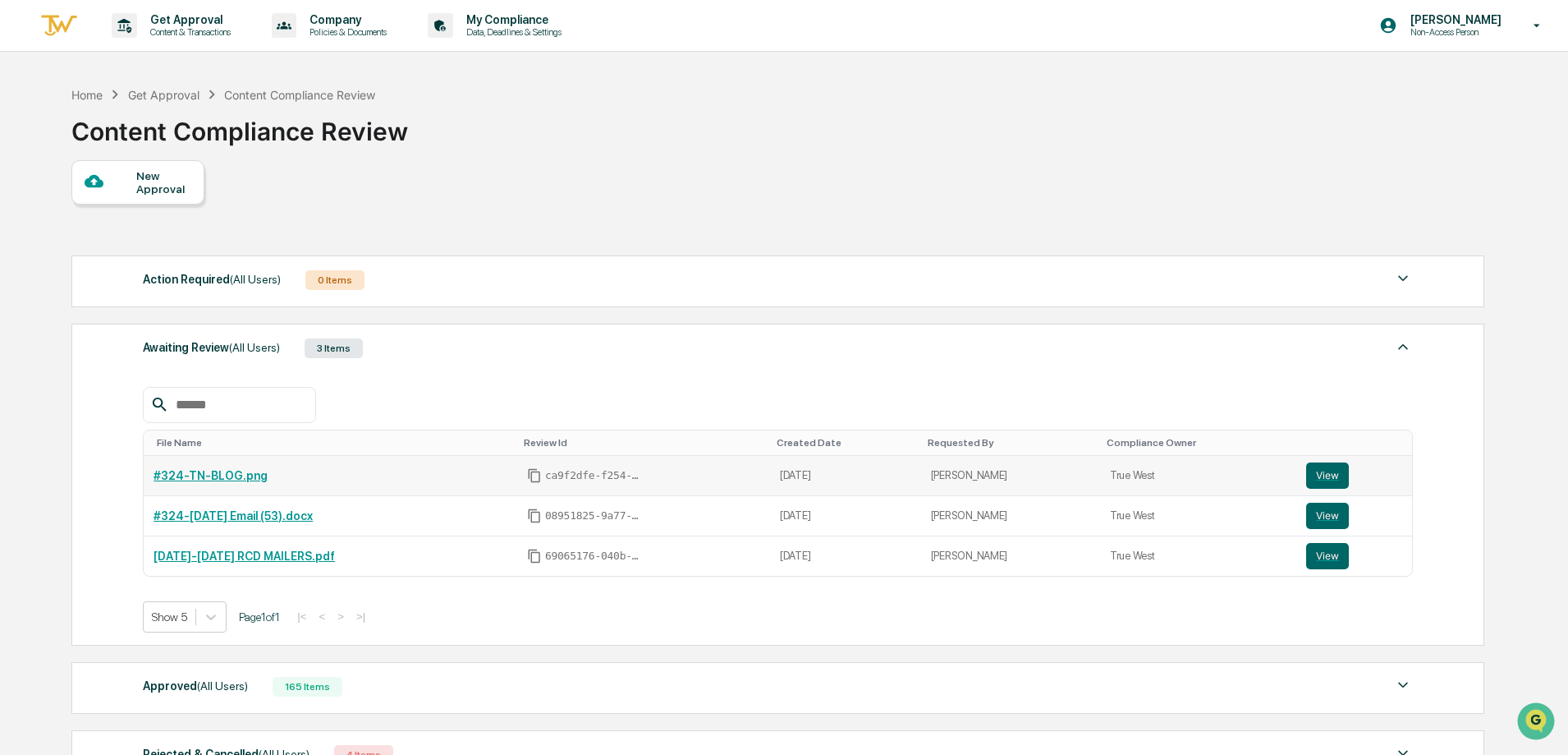
click at [296, 479] on div "#324-TN-BLOG.png" at bounding box center [331, 475] width 354 height 13
click at [1330, 482] on button "View" at bounding box center [1327, 475] width 43 height 26
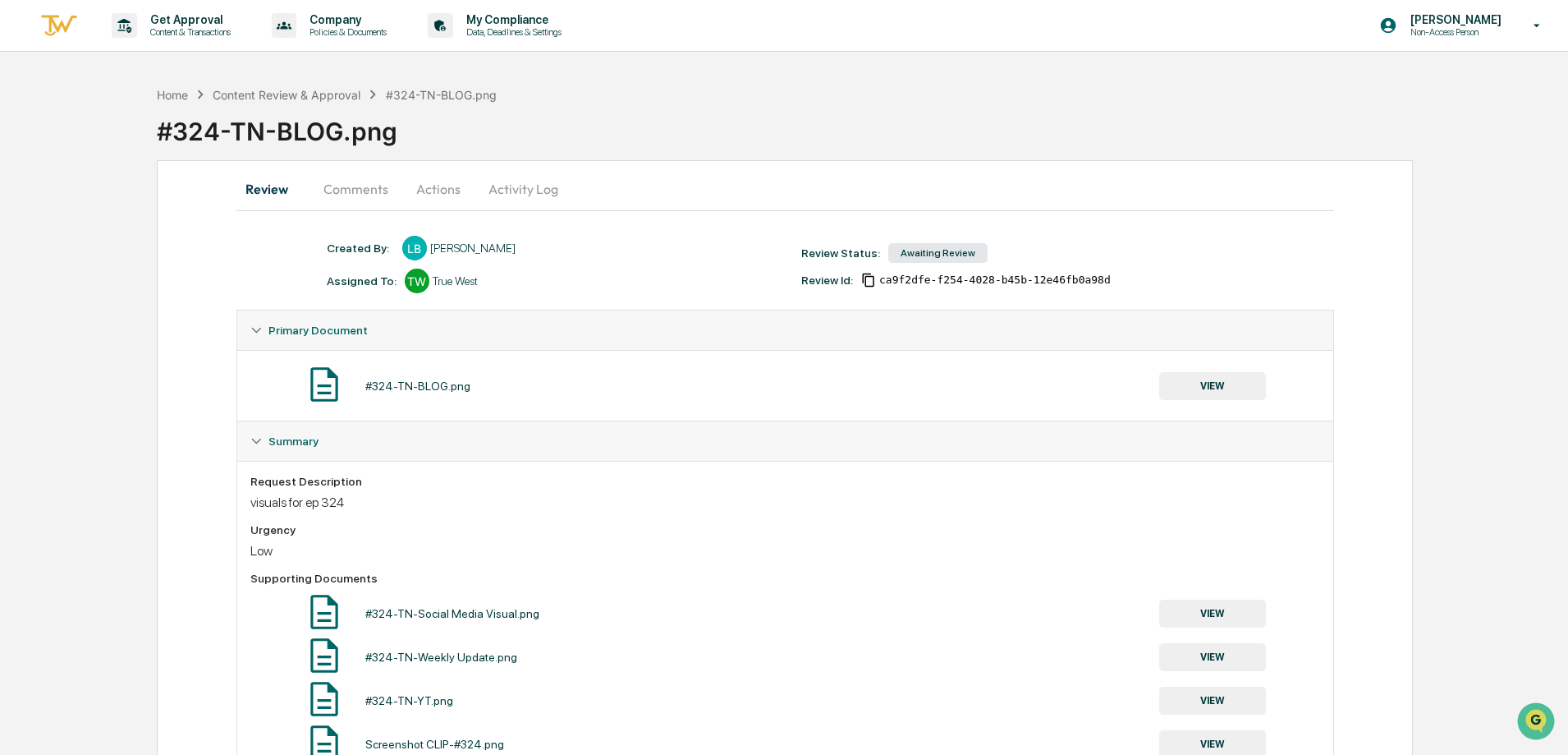
click at [1520, 237] on div "Home Content Review & Approval #324-TN-BLOG.png #324-TN-BLOG.png Review Comment…" at bounding box center [784, 449] width 1568 height 743
click at [247, 93] on div "Content Review & Approval" at bounding box center [286, 94] width 148 height 14
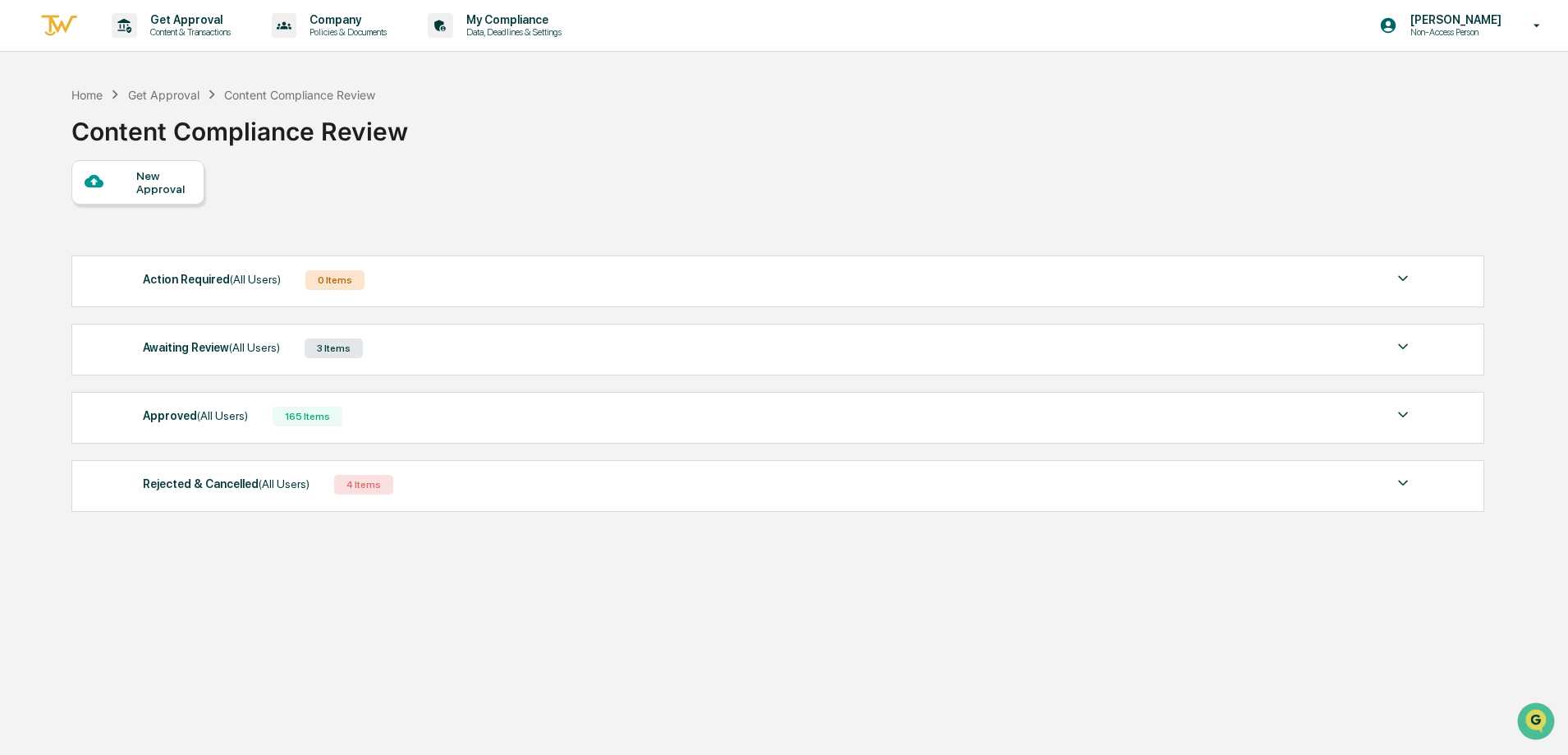
click at [1093, 683] on div "Home Get Approval Content Compliance Review Content Compliance Review New Appro…" at bounding box center [777, 456] width 1461 height 755
